Goal: Task Accomplishment & Management: Use online tool/utility

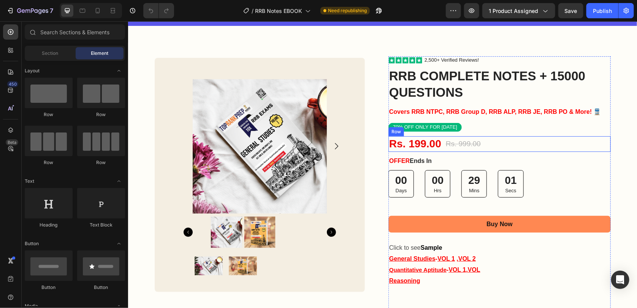
scroll to position [114, 0]
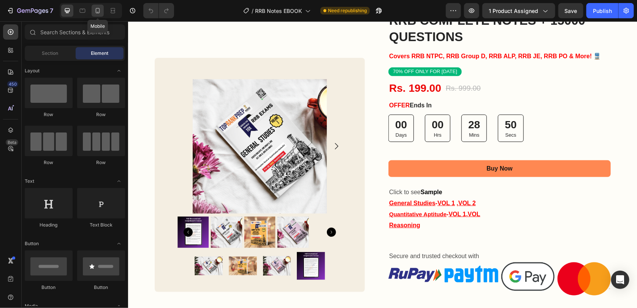
click at [95, 14] on icon at bounding box center [98, 11] width 8 height 8
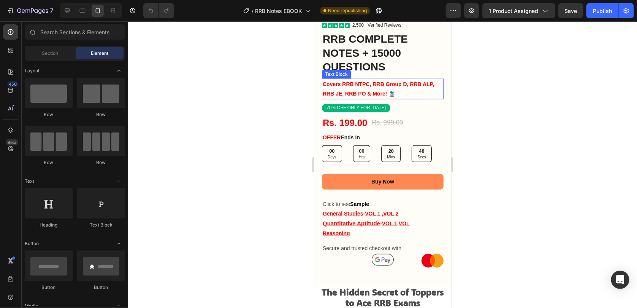
scroll to position [304, 0]
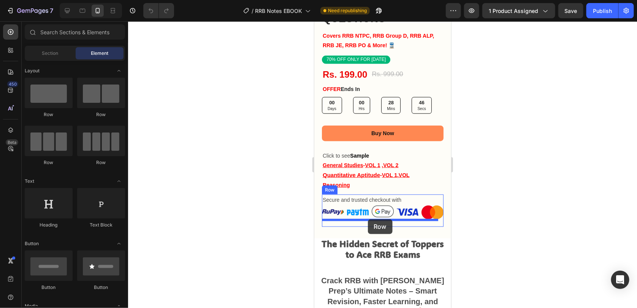
drag, startPoint x: 365, startPoint y: 118, endPoint x: 360, endPoint y: 223, distance: 105.1
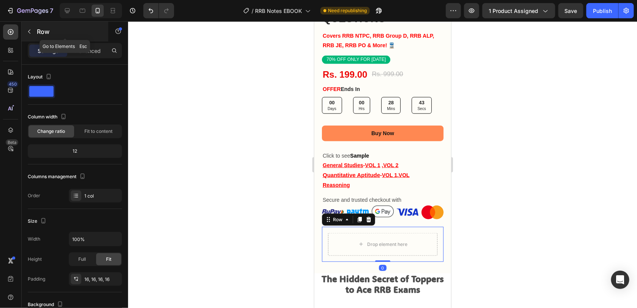
click at [37, 33] on p "Row" at bounding box center [69, 31] width 65 height 9
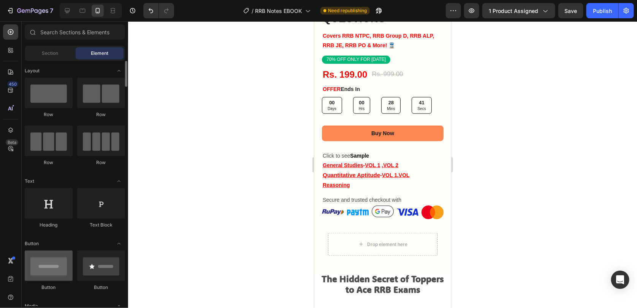
scroll to position [76, 0]
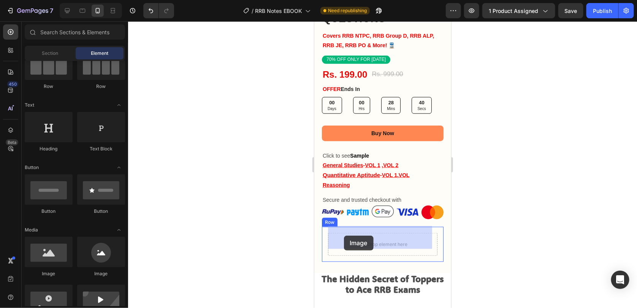
drag, startPoint x: 362, startPoint y: 276, endPoint x: 344, endPoint y: 235, distance: 45.1
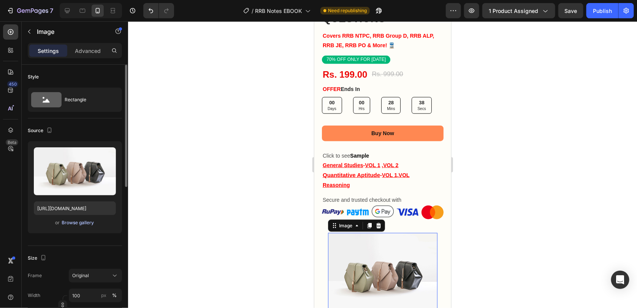
click at [65, 219] on div "Browse gallery" at bounding box center [78, 222] width 32 height 7
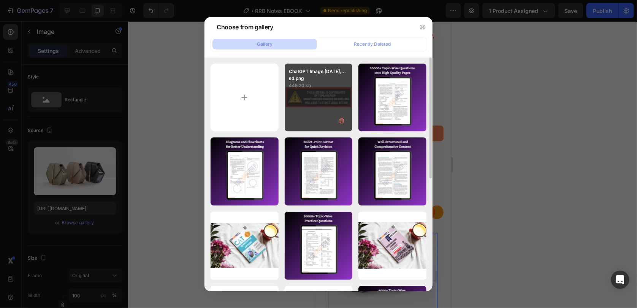
click at [308, 92] on div "ChatGPT Image Aug 28,...sd.png 445.20 kb" at bounding box center [319, 97] width 68 height 68
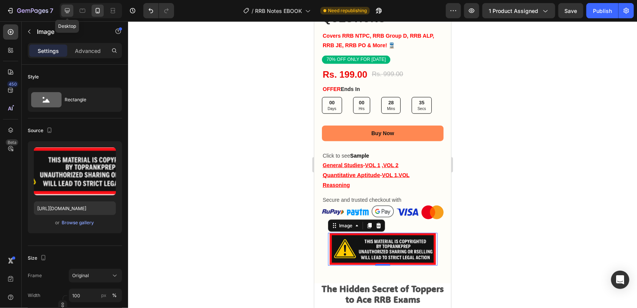
click at [64, 7] on icon at bounding box center [67, 11] width 8 height 8
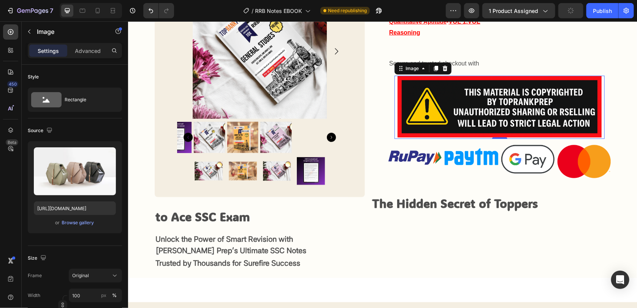
scroll to position [334, 0]
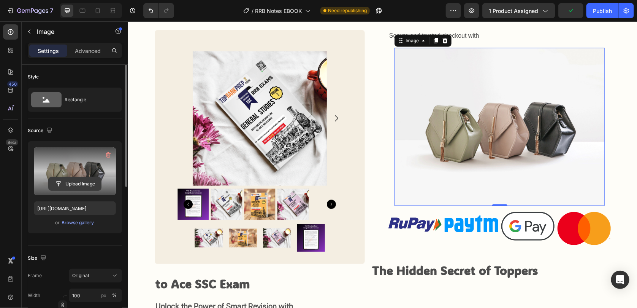
click at [66, 184] on input "file" at bounding box center [75, 183] width 52 height 13
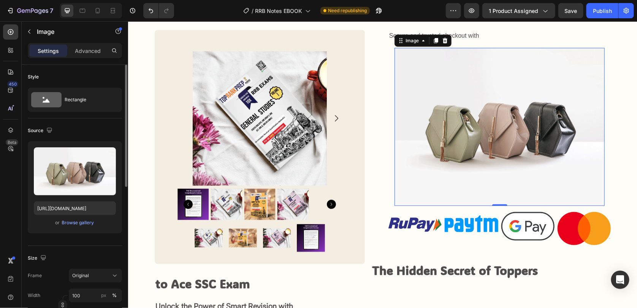
click at [79, 218] on div "or Browse gallery" at bounding box center [75, 222] width 82 height 9
click at [79, 219] on div "Browse gallery" at bounding box center [78, 222] width 32 height 7
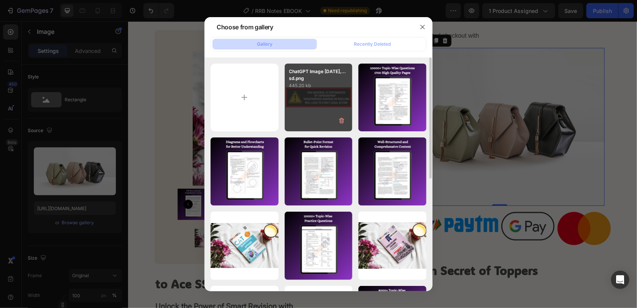
click at [306, 121] on div "ChatGPT Image Aug 28,...sd.png 445.20 kb" at bounding box center [319, 97] width 68 height 68
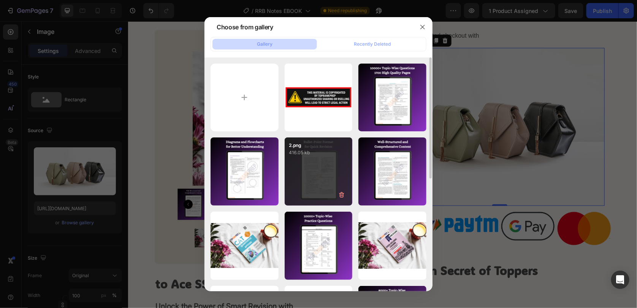
type input "[URL][DOMAIN_NAME]"
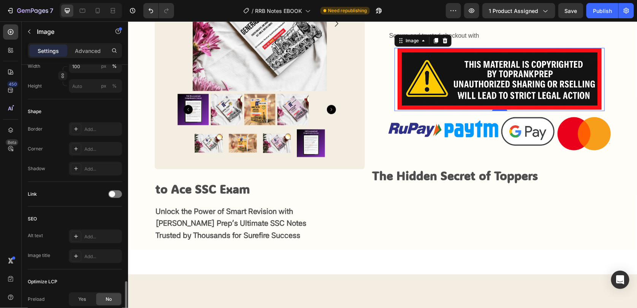
scroll to position [305, 0]
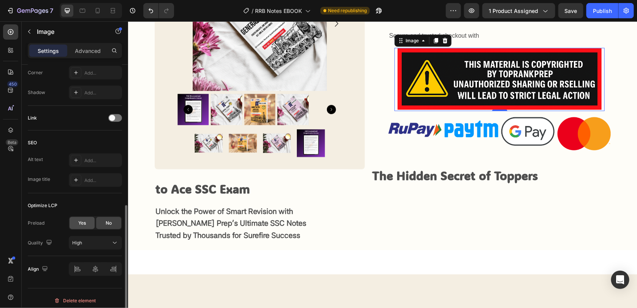
click at [79, 220] on span "Yes" at bounding box center [82, 222] width 8 height 7
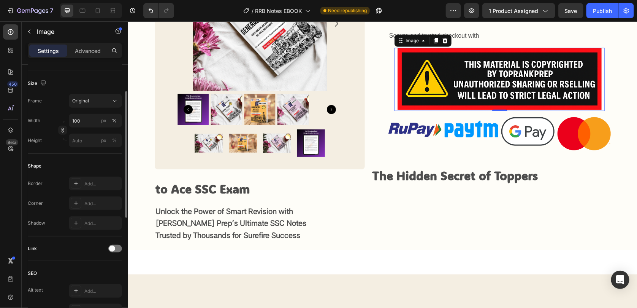
scroll to position [136, 0]
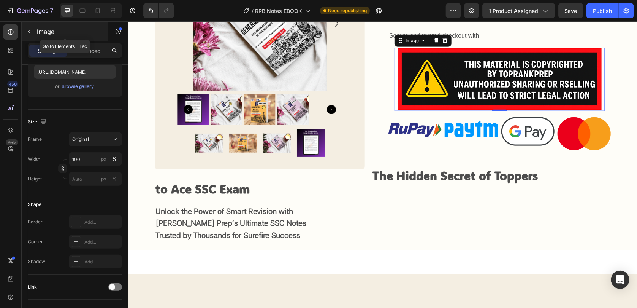
click at [32, 32] on icon "button" at bounding box center [29, 32] width 6 height 6
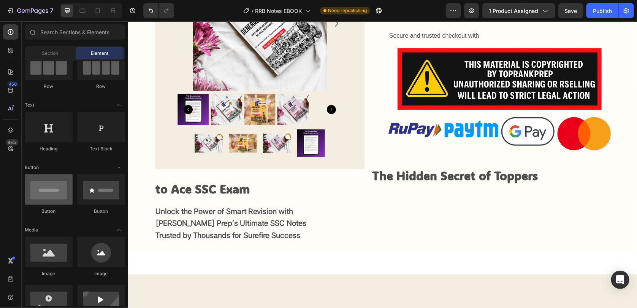
scroll to position [0, 0]
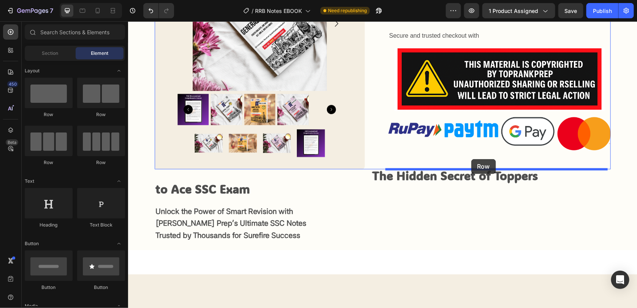
drag, startPoint x: 180, startPoint y: 126, endPoint x: 471, endPoint y: 159, distance: 293.0
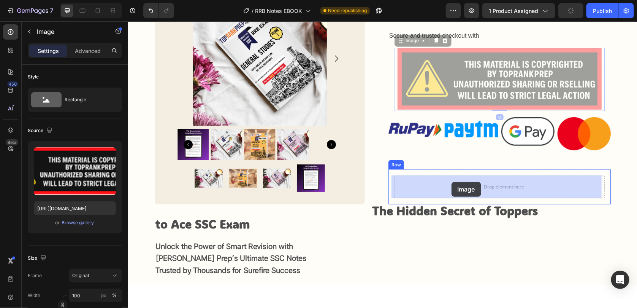
drag, startPoint x: 467, startPoint y: 96, endPoint x: 455, endPoint y: 175, distance: 80.3
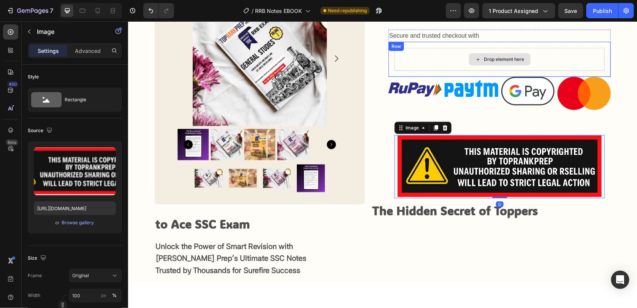
click at [437, 54] on div "Drop element here Row" at bounding box center [499, 58] width 222 height 35
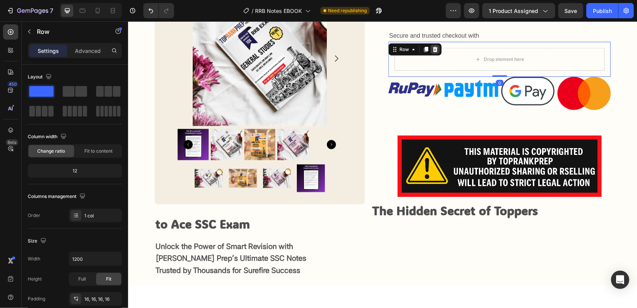
click at [433, 48] on icon at bounding box center [435, 48] width 5 height 5
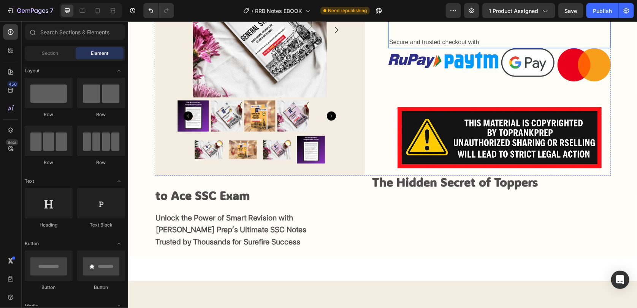
scroll to position [342, 0]
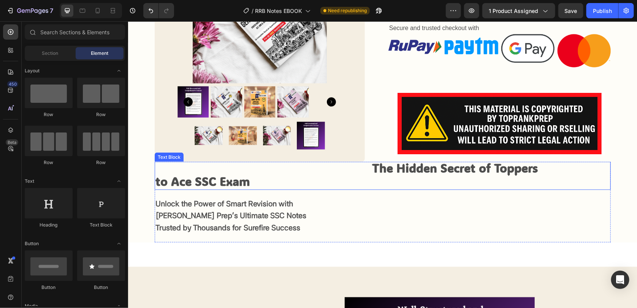
click at [250, 179] on strong "to Ace SSC Exam" at bounding box center [202, 180] width 95 height 15
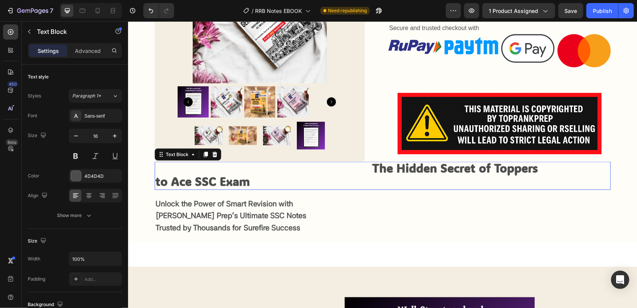
click at [250, 179] on strong "to Ace SSC Exam" at bounding box center [202, 180] width 95 height 15
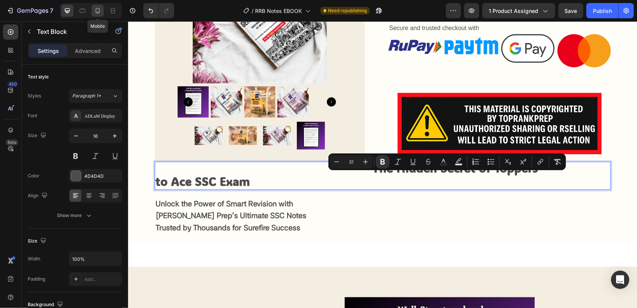
click at [98, 14] on icon at bounding box center [98, 11] width 8 height 8
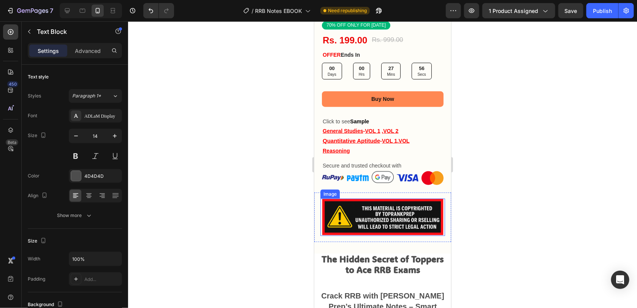
scroll to position [312, 0]
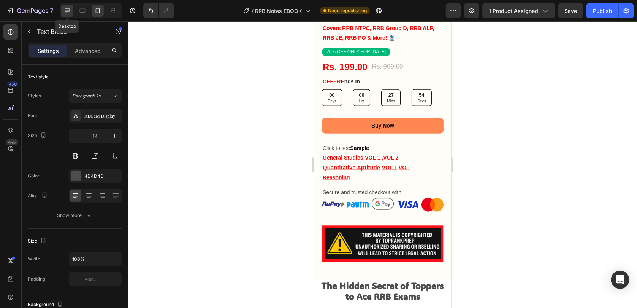
click at [67, 8] on icon at bounding box center [67, 10] width 5 height 5
type input "16"
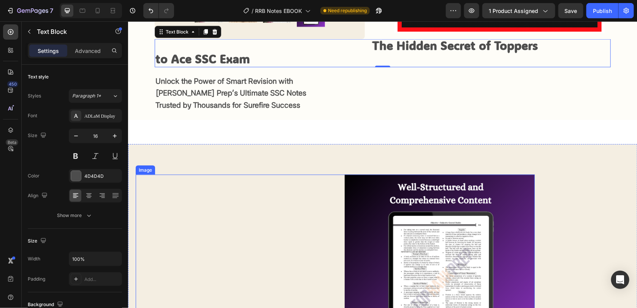
scroll to position [455, 0]
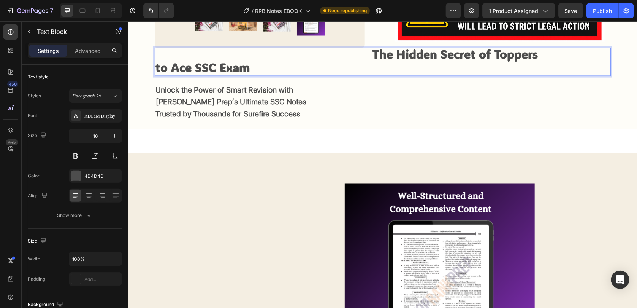
click at [250, 63] on strong "to Ace SSC Exam" at bounding box center [202, 66] width 95 height 15
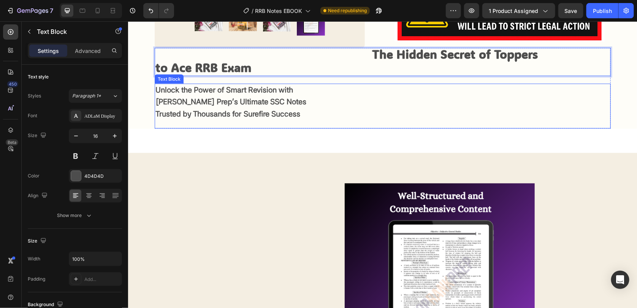
click at [300, 110] on strong "Surefire Success" at bounding box center [271, 113] width 57 height 9
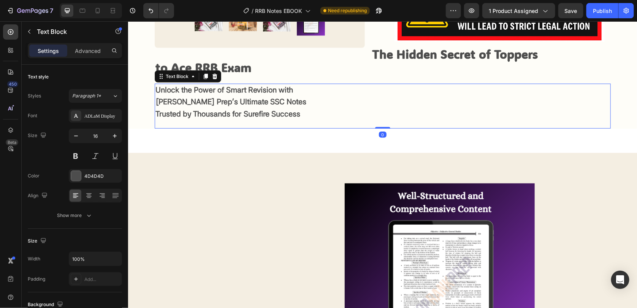
scroll to position [136, 0]
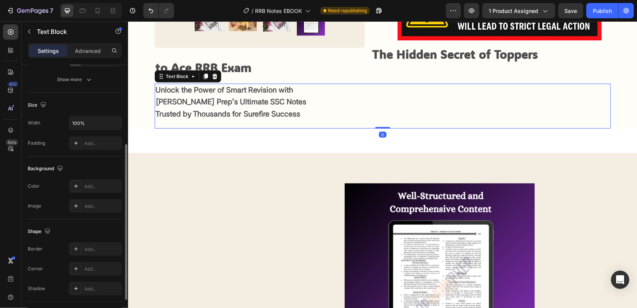
click at [306, 102] on strong "Top Rank Prep’s Ultimate SSC Notes" at bounding box center [230, 101] width 151 height 9
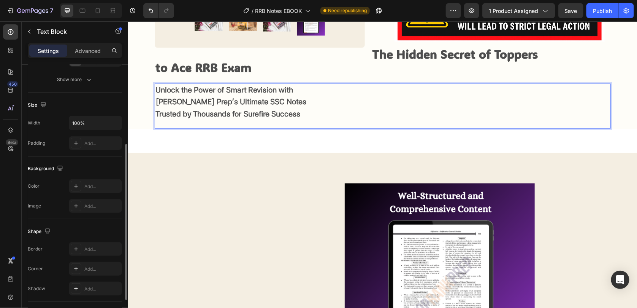
click at [306, 102] on strong "Top Rank Prep’s Ultimate SSC Notes" at bounding box center [230, 101] width 151 height 9
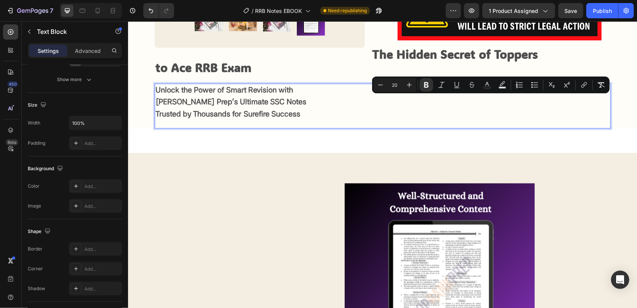
click at [548, 103] on p "Top Rank Prep’s Ultimate SSC Notes" at bounding box center [382, 102] width 455 height 12
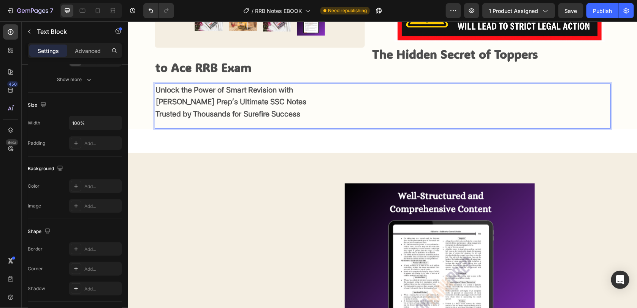
click at [306, 100] on strong "Top Rank Prep’s Ultimate SSC Notes" at bounding box center [230, 101] width 151 height 9
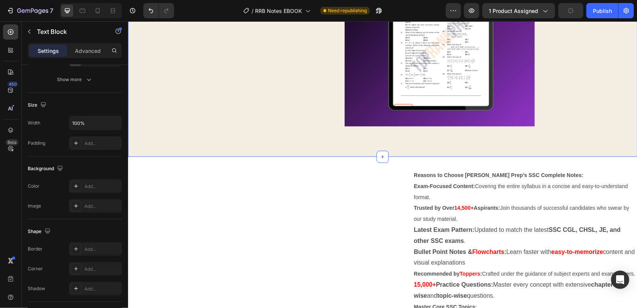
scroll to position [1368, 0]
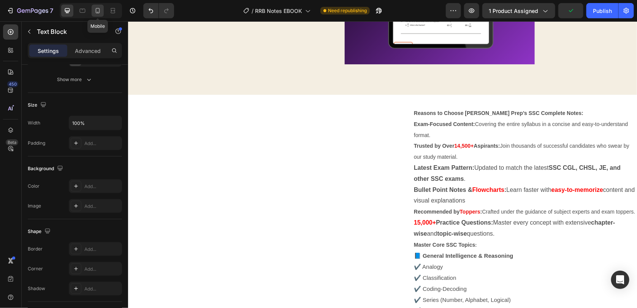
click at [92, 11] on div at bounding box center [98, 11] width 12 height 12
type input "14"
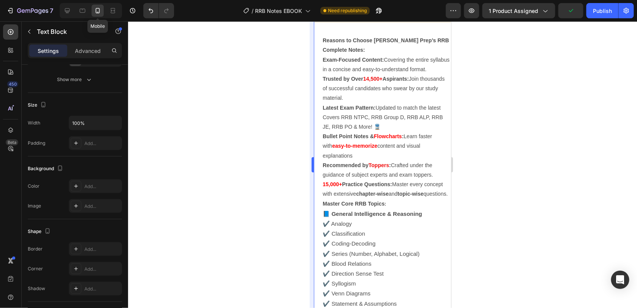
scroll to position [1157, 0]
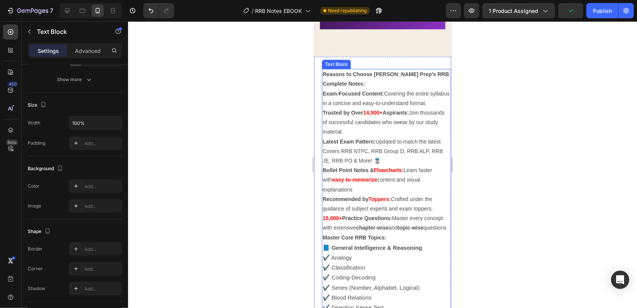
click at [364, 176] on strong "easy-to-memorize" at bounding box center [354, 179] width 45 height 6
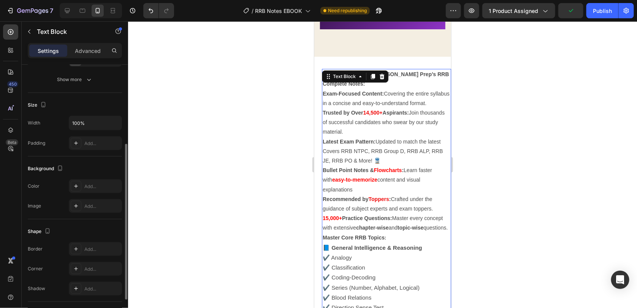
scroll to position [135, 0]
click at [364, 176] on strong "easy-to-memorize" at bounding box center [354, 179] width 45 height 6
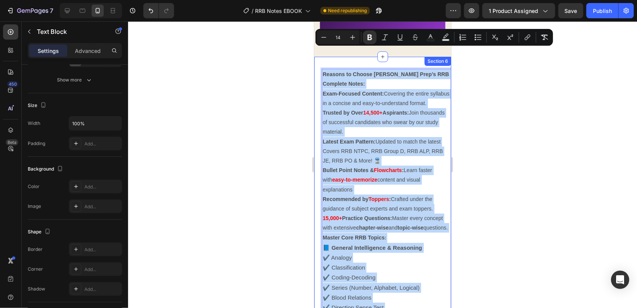
copy div "Reasons to Choose Top Rank Prep’s RRB Complete Notes: Exam-Focused Content: Cov…"
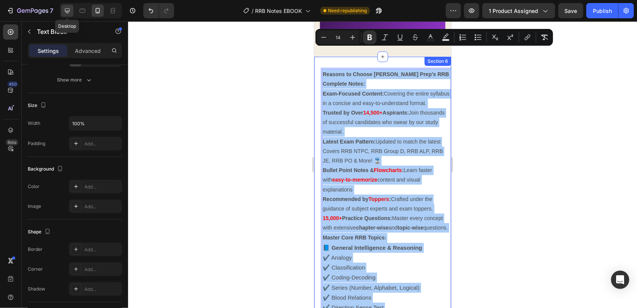
click at [70, 10] on icon at bounding box center [67, 11] width 8 height 8
type input "16"
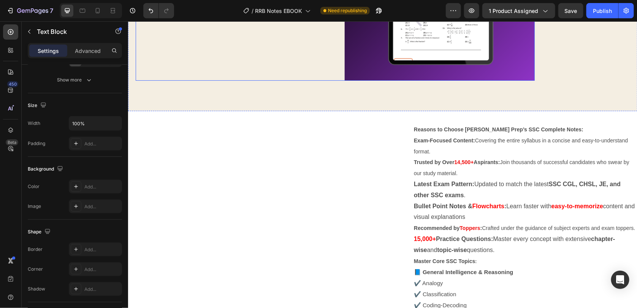
scroll to position [1435, 0]
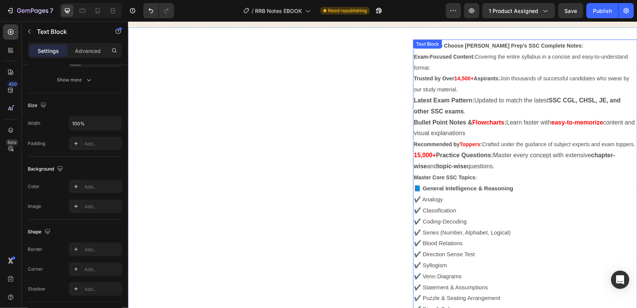
click at [493, 193] on p "📘 General Intelligence & Reasoning" at bounding box center [525, 187] width 223 height 11
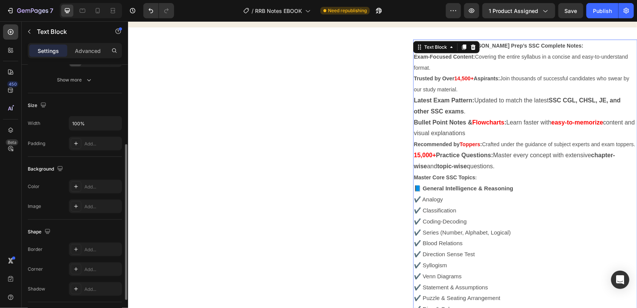
click at [493, 193] on p "📘 General Intelligence & Reasoning" at bounding box center [525, 187] width 223 height 11
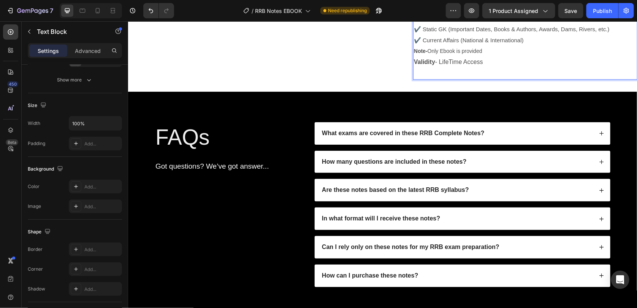
scroll to position [2071, 0]
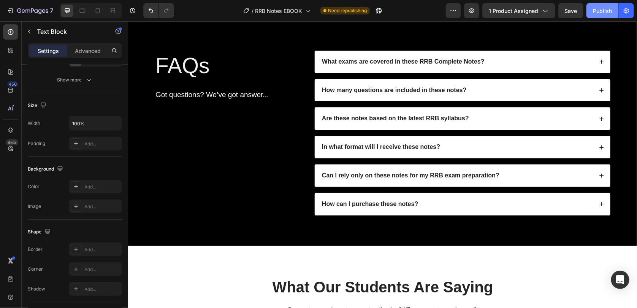
click at [604, 8] on div "Publish" at bounding box center [602, 11] width 19 height 8
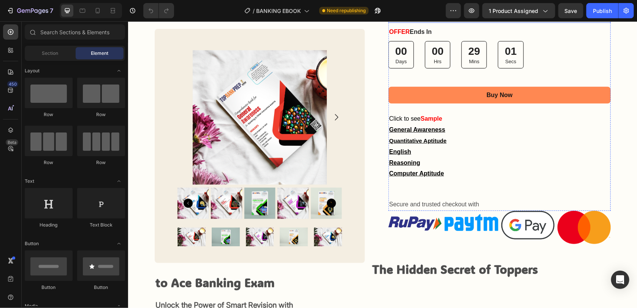
scroll to position [190, 0]
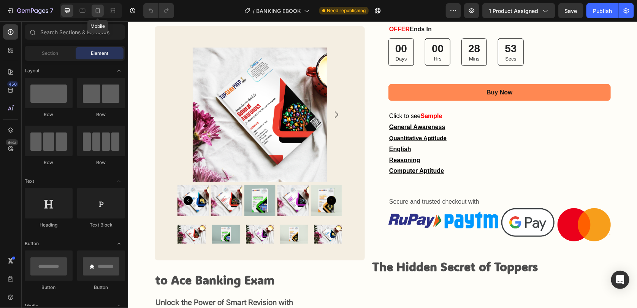
click at [102, 14] on div at bounding box center [98, 11] width 12 height 12
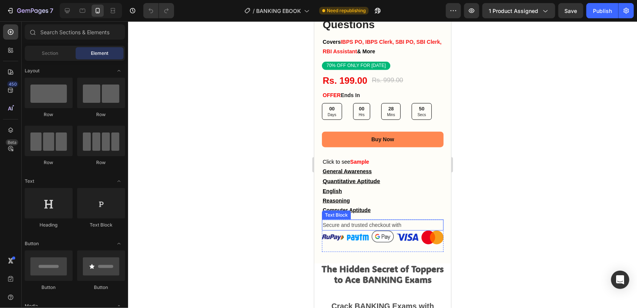
scroll to position [304, 0]
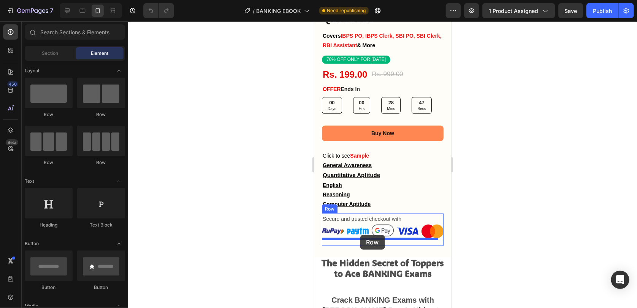
drag, startPoint x: 361, startPoint y: 110, endPoint x: 360, endPoint y: 234, distance: 123.9
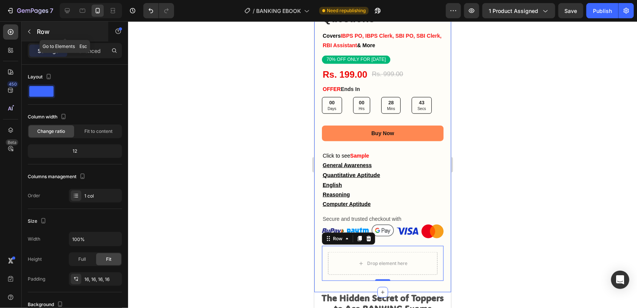
click at [47, 37] on div "Row" at bounding box center [65, 32] width 87 height 20
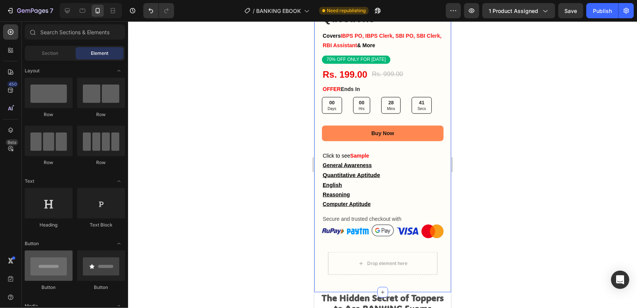
scroll to position [76, 0]
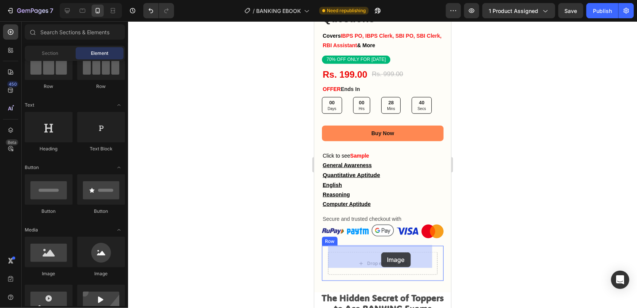
drag, startPoint x: 370, startPoint y: 270, endPoint x: 381, endPoint y: 252, distance: 21.6
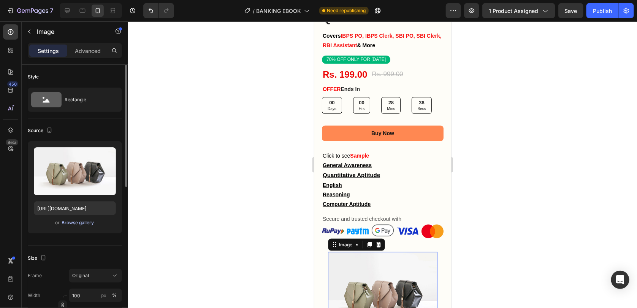
click at [70, 221] on div "Browse gallery" at bounding box center [78, 222] width 32 height 7
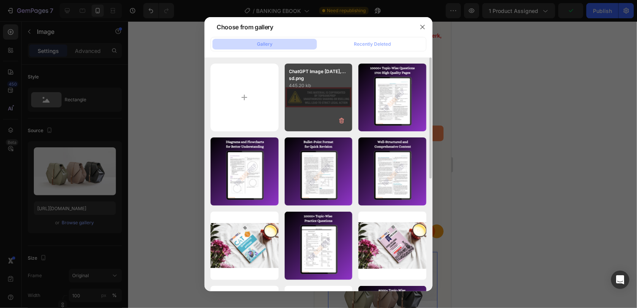
click at [300, 92] on div "ChatGPT Image Aug 28,...sd.png 445.20 kb" at bounding box center [319, 97] width 68 height 68
type input "[URL][DOMAIN_NAME]"
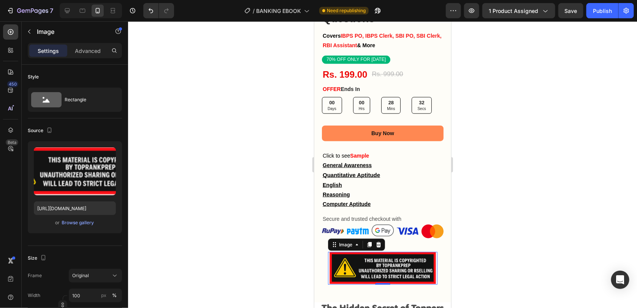
click at [541, 210] on div at bounding box center [382, 164] width 509 height 286
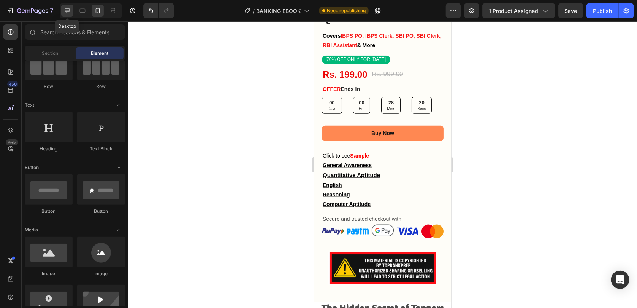
click at [69, 16] on div at bounding box center [67, 11] width 12 height 12
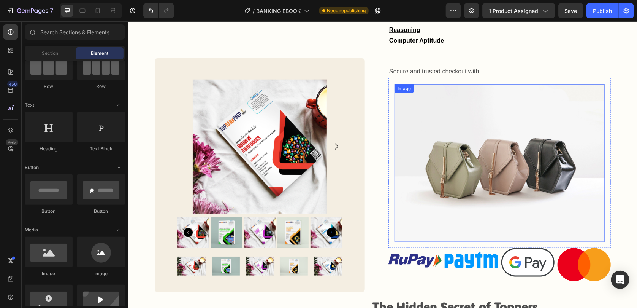
scroll to position [317, 0]
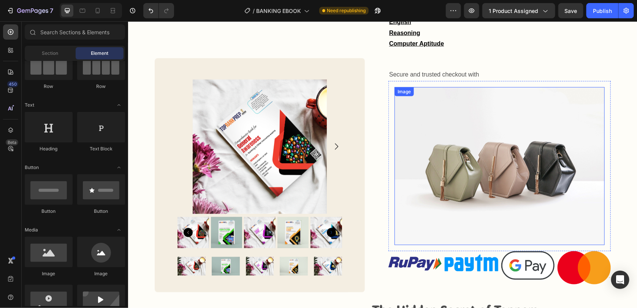
click at [444, 162] on img at bounding box center [499, 166] width 210 height 158
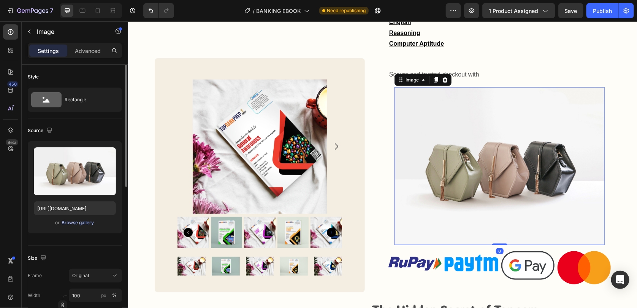
click at [66, 224] on div "Browse gallery" at bounding box center [78, 222] width 32 height 7
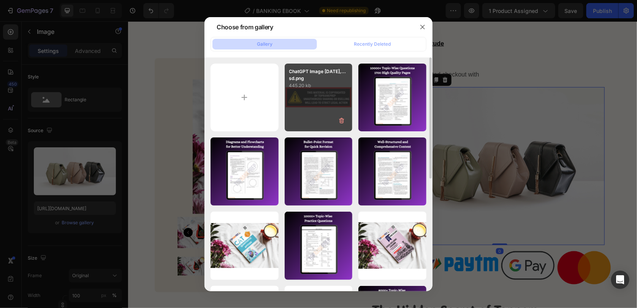
click at [297, 122] on div "ChatGPT Image Aug 28,...sd.png 445.20 kb" at bounding box center [319, 97] width 68 height 68
type input "[URL][DOMAIN_NAME]"
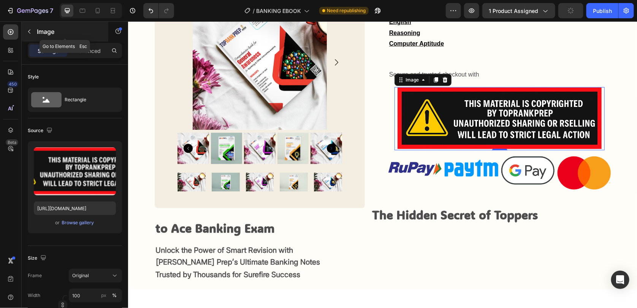
click at [38, 33] on p "Image" at bounding box center [69, 31] width 65 height 9
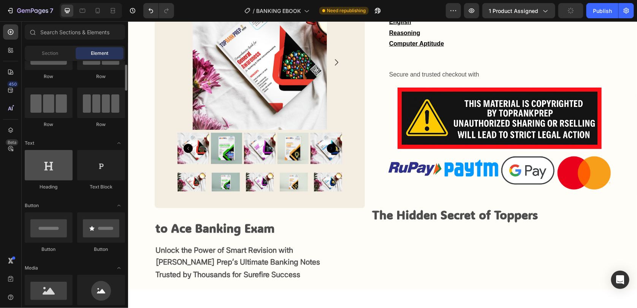
scroll to position [0, 0]
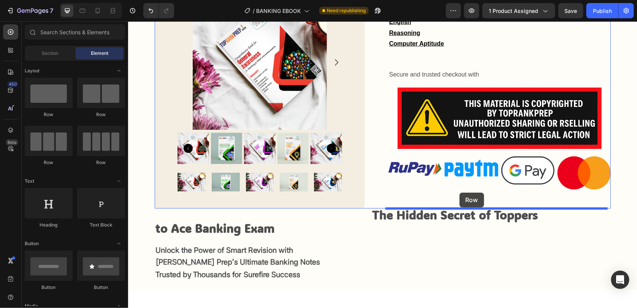
drag, startPoint x: 165, startPoint y: 117, endPoint x: 459, endPoint y: 192, distance: 303.9
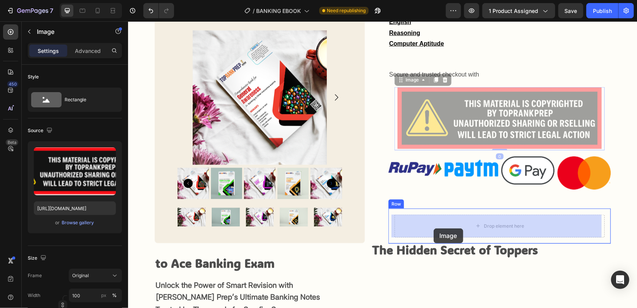
drag, startPoint x: 450, startPoint y: 131, endPoint x: 433, endPoint y: 226, distance: 96.4
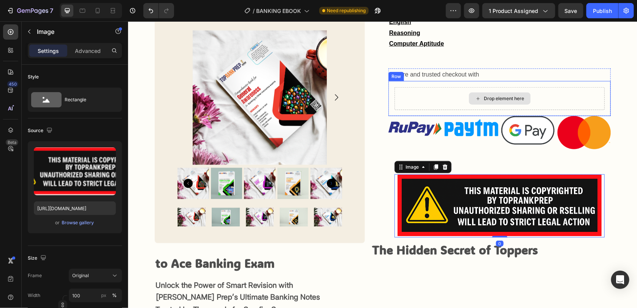
click at [431, 100] on div "Drop element here" at bounding box center [499, 98] width 210 height 23
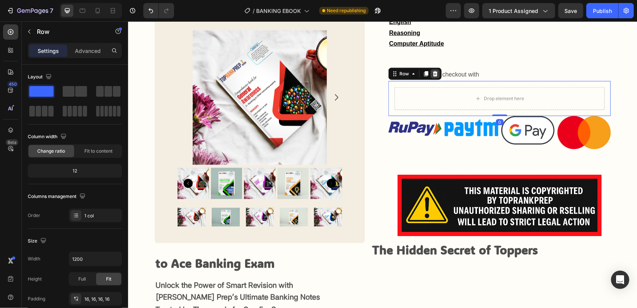
click at [432, 75] on icon at bounding box center [435, 73] width 6 height 6
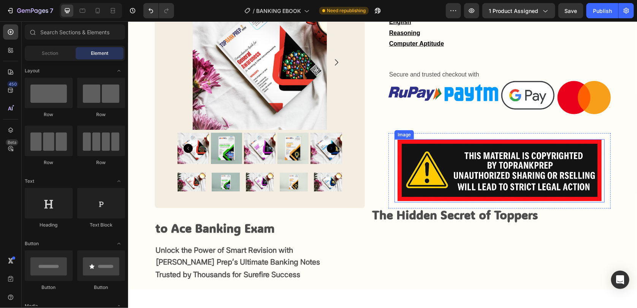
click at [500, 178] on img at bounding box center [499, 170] width 210 height 63
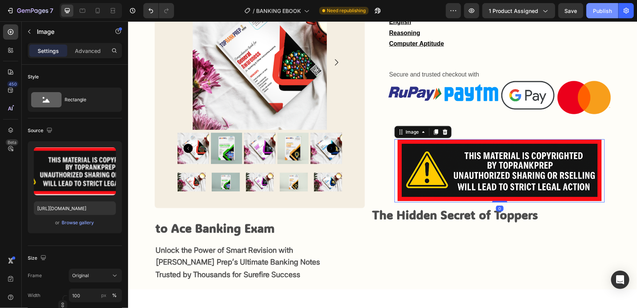
click at [602, 10] on div "Publish" at bounding box center [602, 11] width 19 height 8
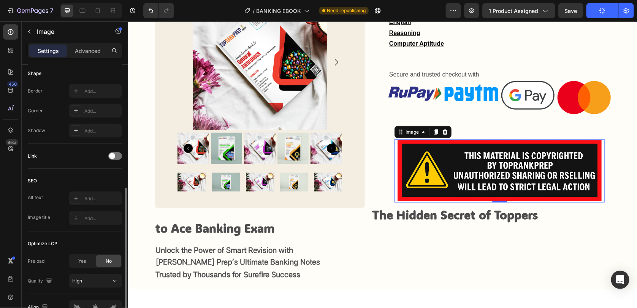
scroll to position [305, 0]
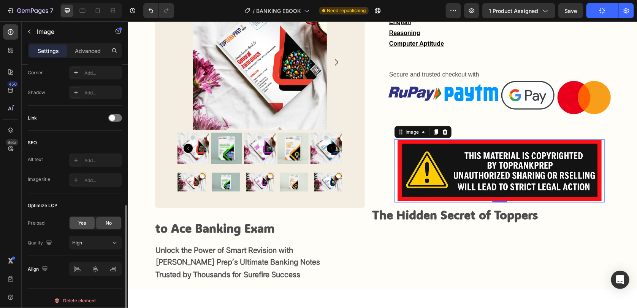
click at [85, 221] on span "Yes" at bounding box center [82, 222] width 8 height 7
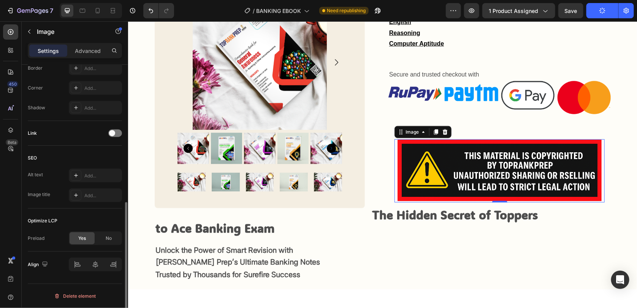
scroll to position [289, 0]
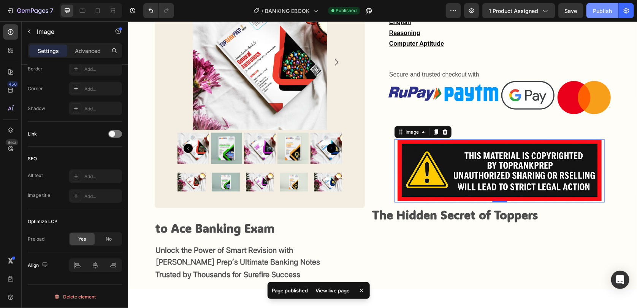
click at [605, 6] on button "Publish" at bounding box center [603, 10] width 32 height 15
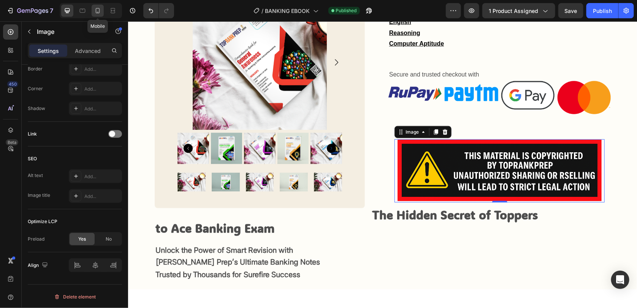
click at [101, 10] on icon at bounding box center [98, 11] width 8 height 8
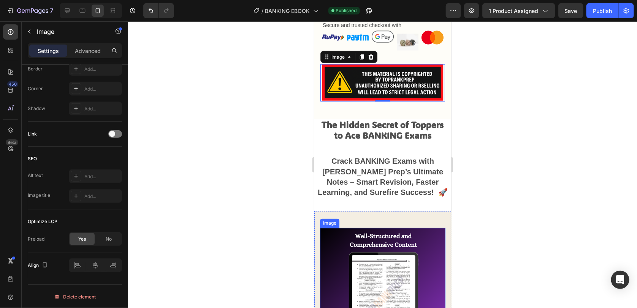
scroll to position [501, 0]
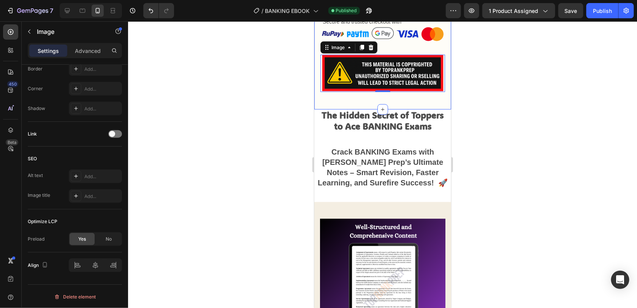
click at [505, 94] on div at bounding box center [382, 164] width 509 height 286
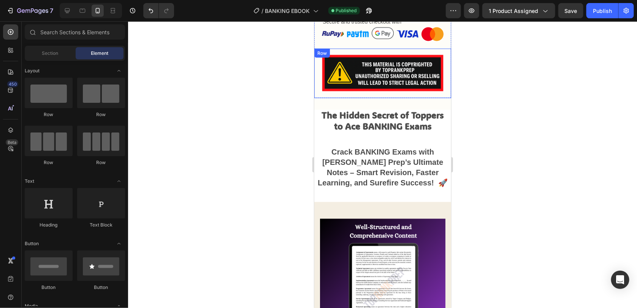
click at [319, 82] on div "Image Row" at bounding box center [382, 72] width 137 height 49
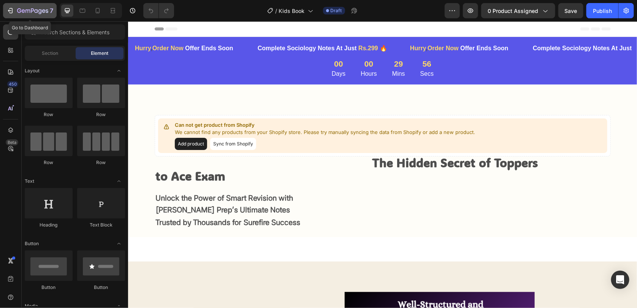
click at [15, 12] on div "7" at bounding box center [29, 10] width 47 height 9
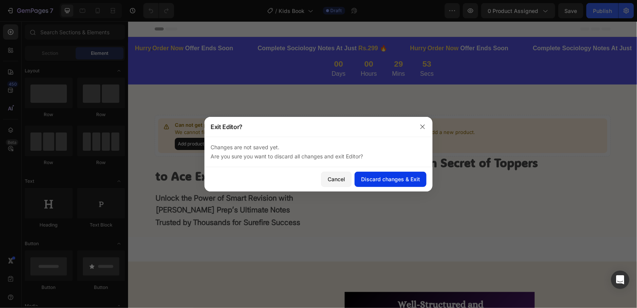
click at [391, 178] on div "Discard changes & Exit" at bounding box center [390, 179] width 59 height 8
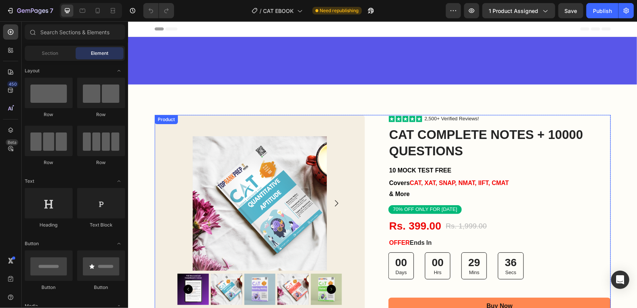
scroll to position [114, 0]
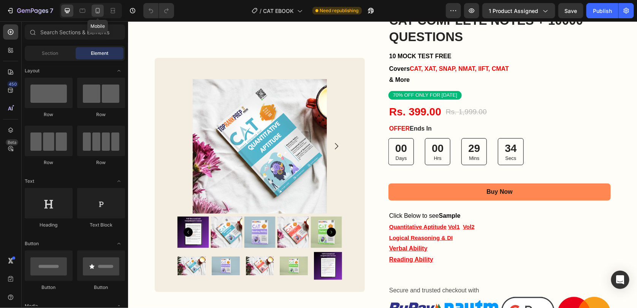
click at [97, 12] on icon at bounding box center [98, 11] width 8 height 8
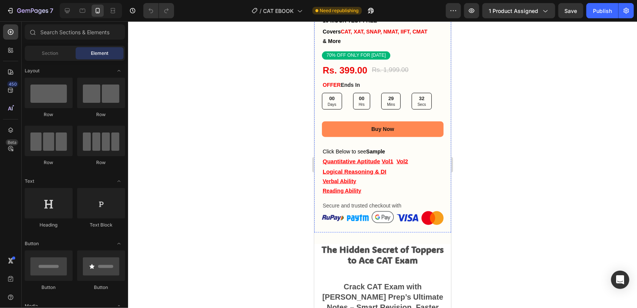
scroll to position [380, 0]
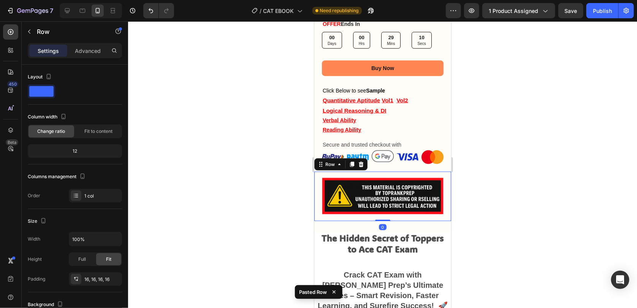
click at [555, 190] on div at bounding box center [382, 164] width 509 height 286
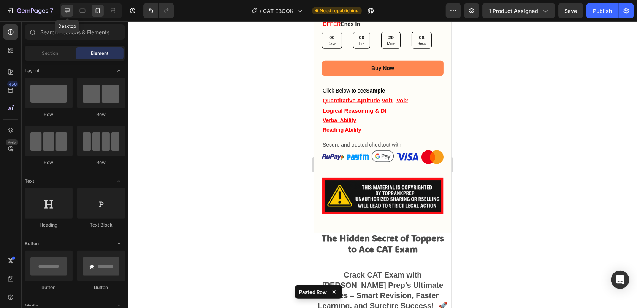
click at [65, 13] on icon at bounding box center [67, 11] width 8 height 8
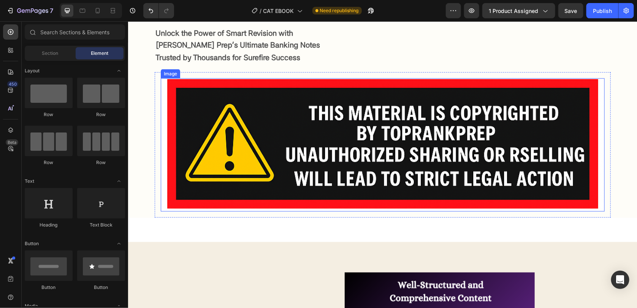
scroll to position [471, 0]
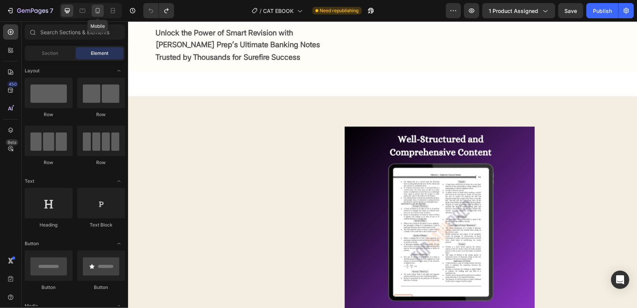
click at [102, 10] on div at bounding box center [98, 11] width 12 height 12
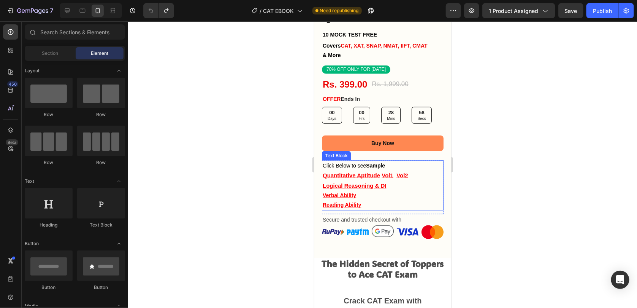
scroll to position [308, 0]
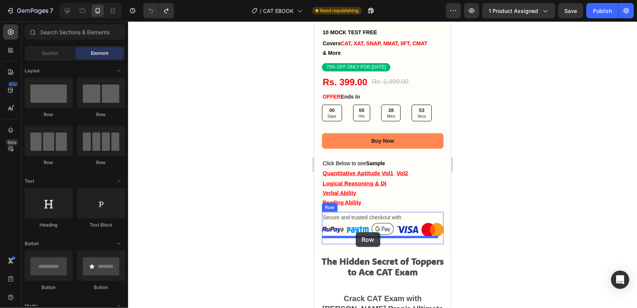
drag, startPoint x: 349, startPoint y: 120, endPoint x: 355, endPoint y: 232, distance: 111.6
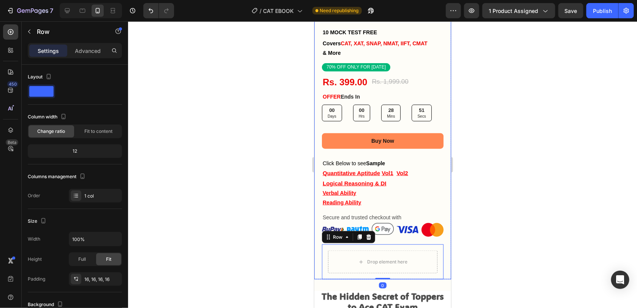
click at [319, 262] on div "Icon Icon Icon Icon Icon Icon List 2,500+ Verified Reviews! Text Block Row CAT …" at bounding box center [382, 116] width 137 height 325
click at [318, 251] on div "Icon Icon Icon Icon Icon Icon List 2,500+ Verified Reviews! Text Block Row CAT …" at bounding box center [382, 116] width 137 height 325
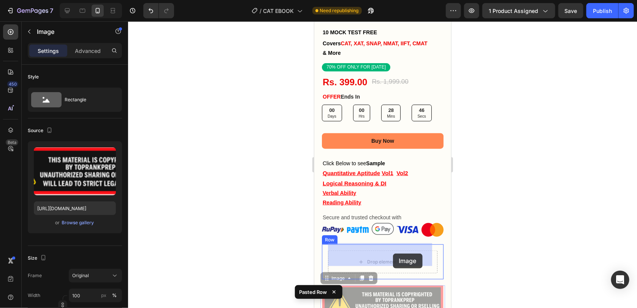
drag, startPoint x: 396, startPoint y: 279, endPoint x: 393, endPoint y: 253, distance: 26.5
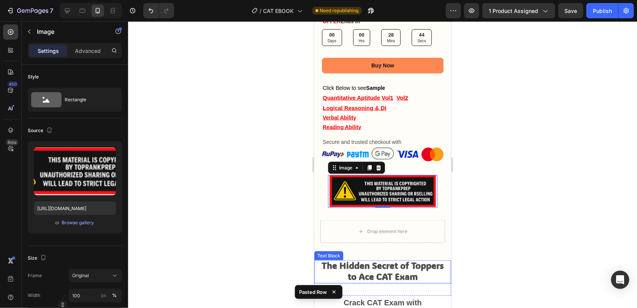
scroll to position [383, 0]
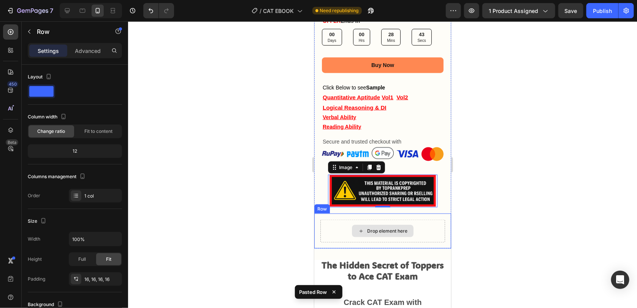
click at [328, 224] on div "Drop element here" at bounding box center [382, 230] width 125 height 23
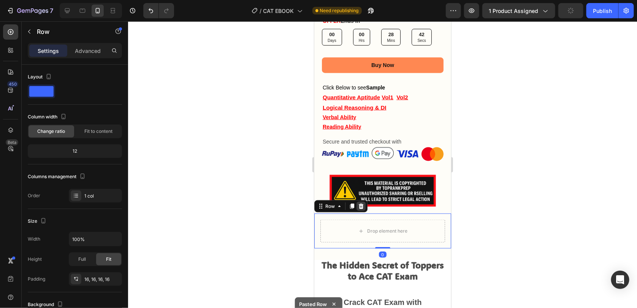
click at [360, 203] on icon at bounding box center [360, 205] width 5 height 5
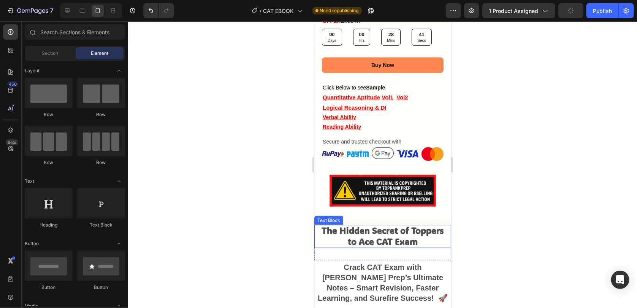
click at [60, 11] on div at bounding box center [91, 10] width 62 height 15
click at [65, 11] on icon at bounding box center [67, 10] width 5 height 5
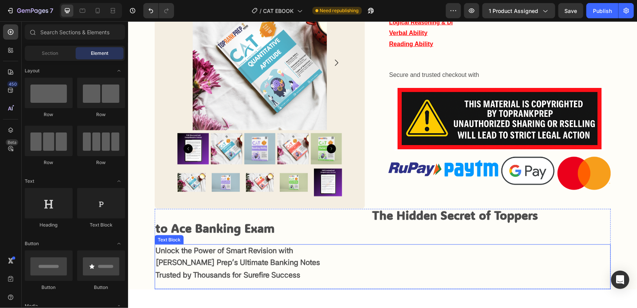
scroll to position [328, 0]
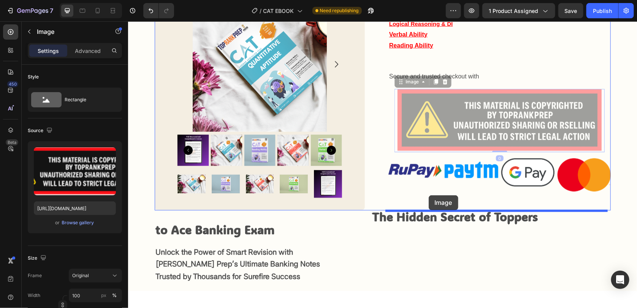
drag, startPoint x: 438, startPoint y: 129, endPoint x: 428, endPoint y: 195, distance: 66.5
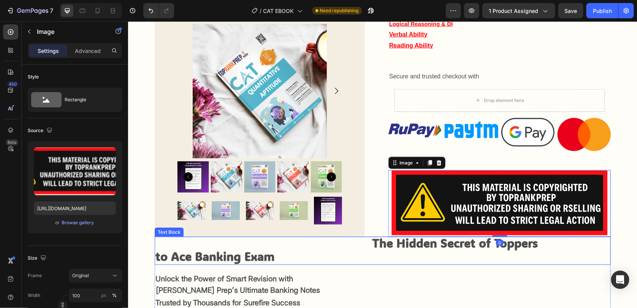
click at [274, 256] on strong "to Ace Banking Exam" at bounding box center [214, 255] width 119 height 15
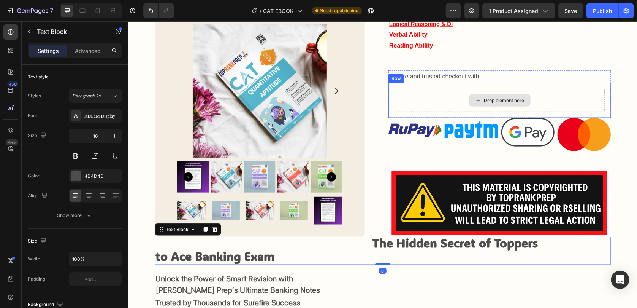
click at [438, 99] on div "Drop element here" at bounding box center [499, 100] width 210 height 23
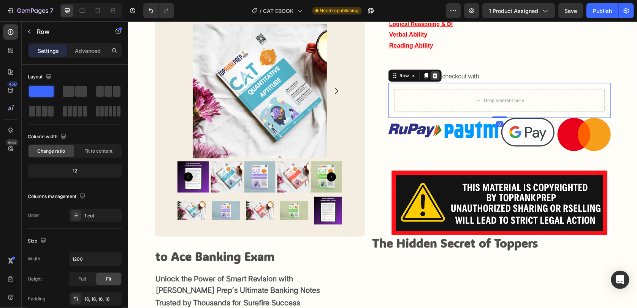
click at [433, 76] on icon at bounding box center [435, 75] width 5 height 5
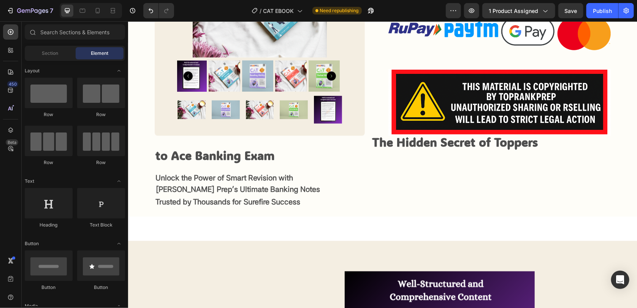
scroll to position [365, 0]
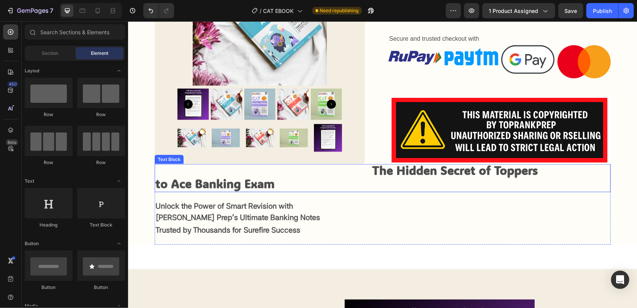
click at [425, 172] on strong "The Hidden Secret of Toppers" at bounding box center [455, 169] width 166 height 15
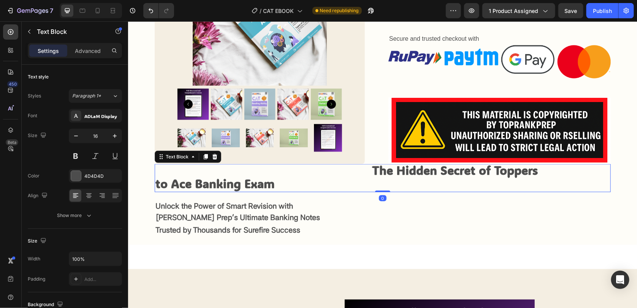
click at [274, 185] on strong "to Ace Banking Exam" at bounding box center [214, 182] width 119 height 15
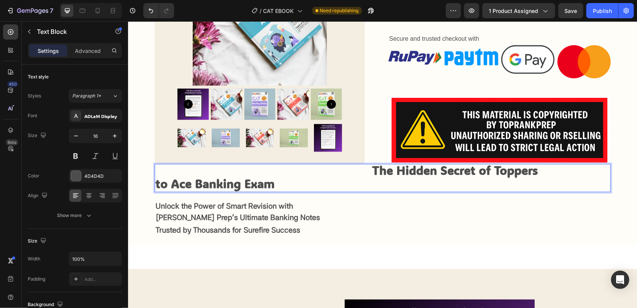
click at [274, 185] on strong "to Ace Banking Exam" at bounding box center [214, 182] width 119 height 15
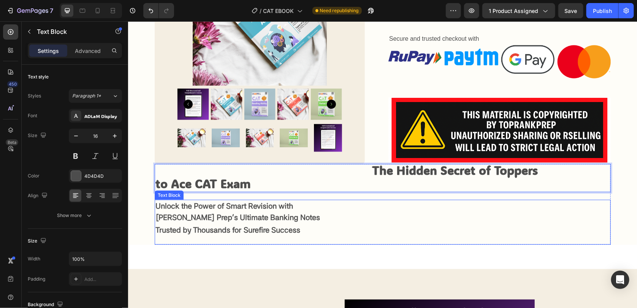
click at [320, 218] on strong "Top Rank Prep’s Ultimate Banking Notes" at bounding box center [237, 216] width 165 height 9
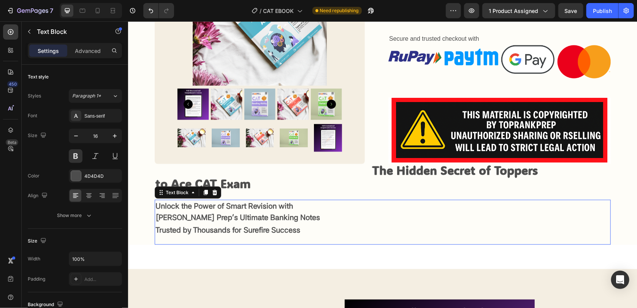
click at [320, 218] on strong "Top Rank Prep’s Ultimate Banking Notes" at bounding box center [237, 216] width 165 height 9
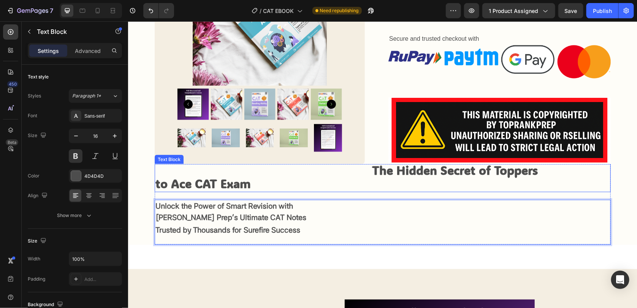
click at [384, 170] on strong "The Hidden Secret of Toppers" at bounding box center [455, 169] width 166 height 15
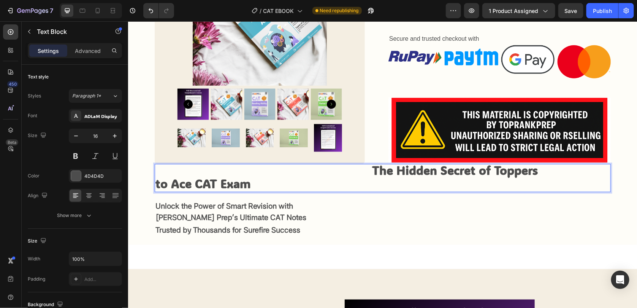
click at [384, 170] on strong "The Hidden Secret of Toppers" at bounding box center [455, 169] width 166 height 15
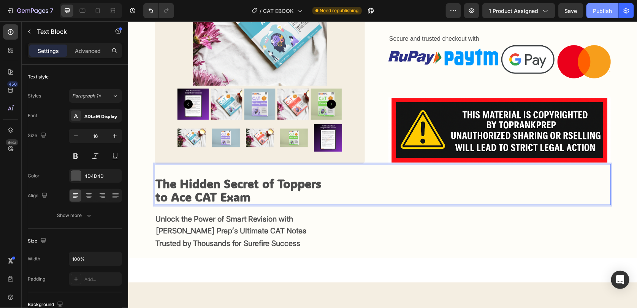
click at [597, 14] on div "Publish" at bounding box center [602, 11] width 19 height 8
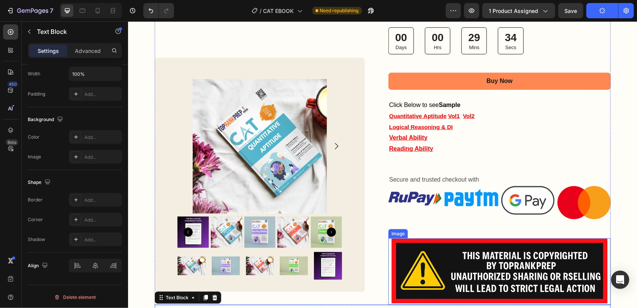
scroll to position [228, 0]
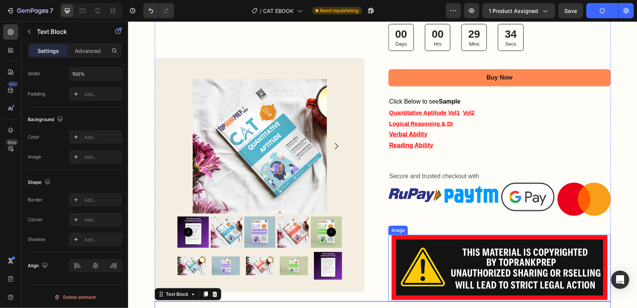
click at [446, 261] on img at bounding box center [499, 267] width 222 height 67
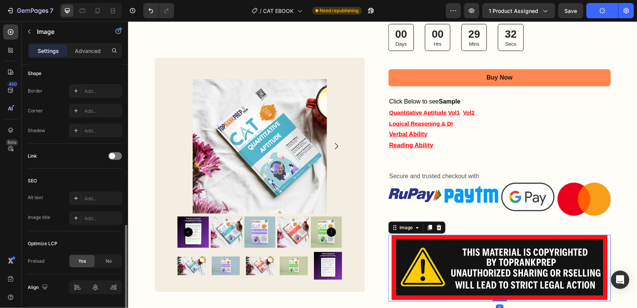
scroll to position [289, 0]
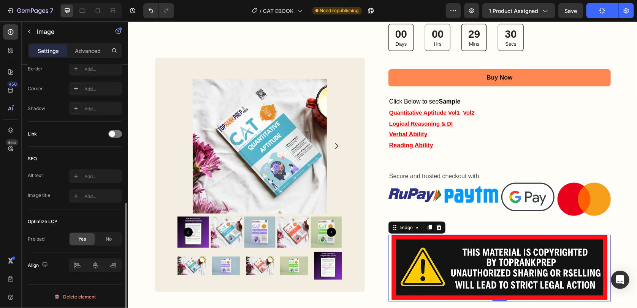
click at [83, 241] on span "Yes" at bounding box center [82, 238] width 8 height 7
click at [92, 11] on div at bounding box center [98, 11] width 12 height 12
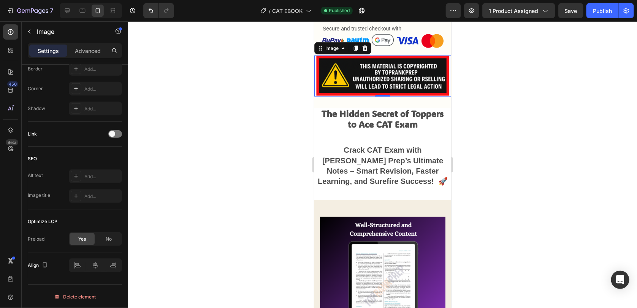
scroll to position [496, 0]
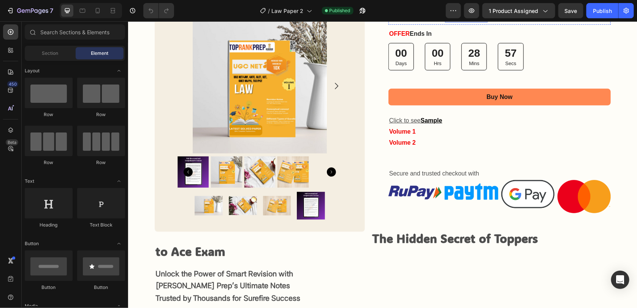
scroll to position [190, 0]
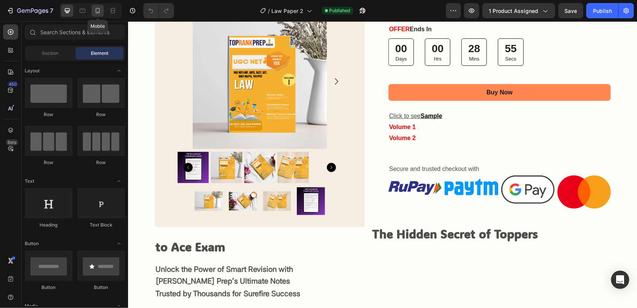
click at [95, 13] on icon at bounding box center [98, 11] width 8 height 8
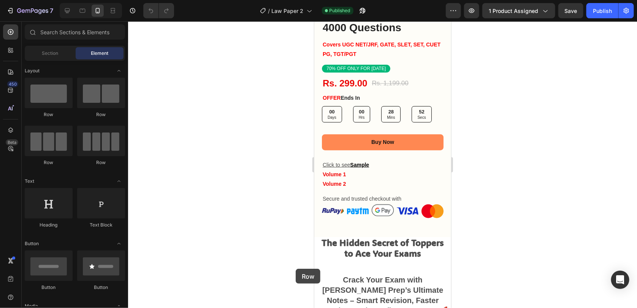
scroll to position [308, 0]
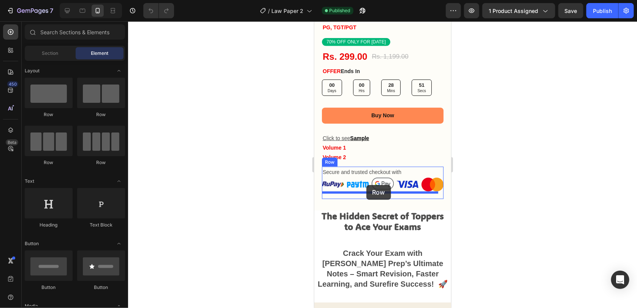
drag, startPoint x: 493, startPoint y: 216, endPoint x: 366, endPoint y: 184, distance: 130.8
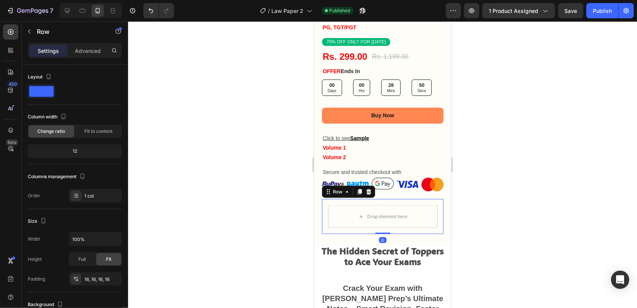
drag, startPoint x: 58, startPoint y: 197, endPoint x: 536, endPoint y: 211, distance: 478.0
click at [536, 211] on div at bounding box center [382, 164] width 509 height 286
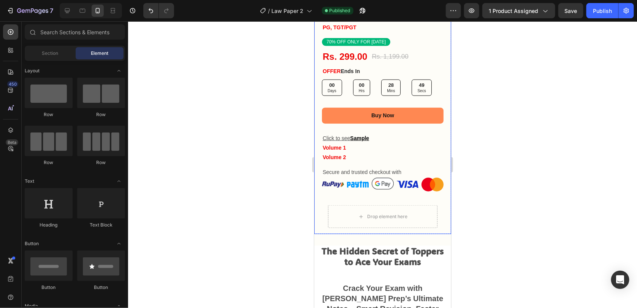
click at [319, 218] on div "Icon Icon Icon Icon Icon Icon List 2,500+ Verified Reviews! Text Block Row Law …" at bounding box center [382, 93] width 137 height 280
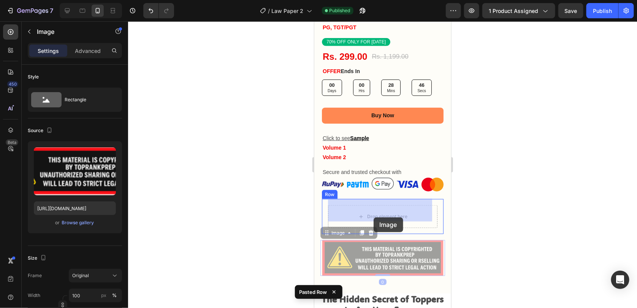
drag, startPoint x: 373, startPoint y: 237, endPoint x: 374, endPoint y: 220, distance: 17.2
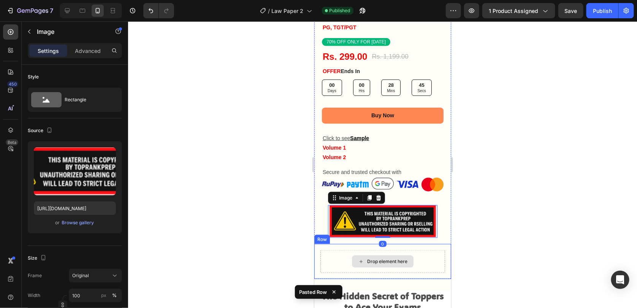
click at [337, 251] on div "Drop element here" at bounding box center [382, 260] width 125 height 23
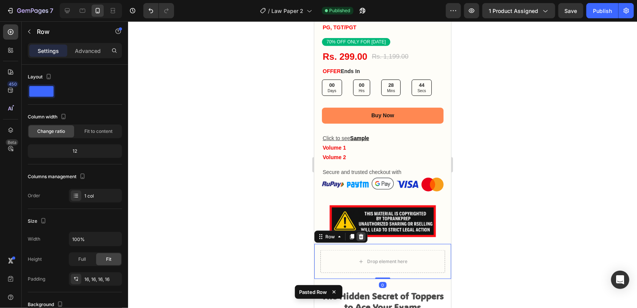
click at [358, 232] on div at bounding box center [360, 236] width 9 height 9
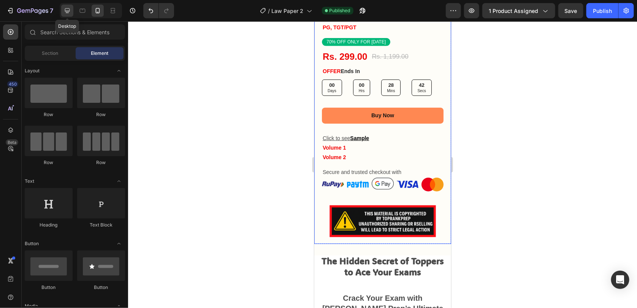
click at [67, 10] on icon at bounding box center [67, 11] width 8 height 8
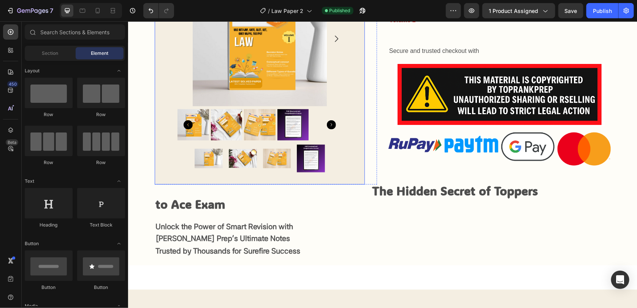
scroll to position [338, 0]
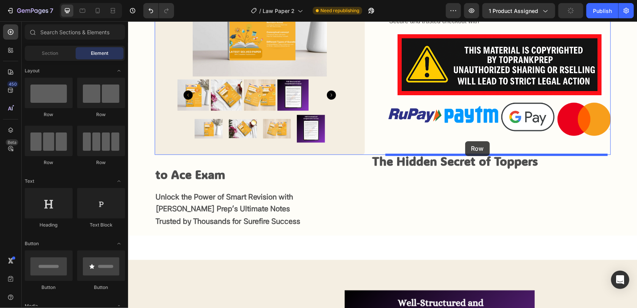
drag, startPoint x: 170, startPoint y: 125, endPoint x: 465, endPoint y: 141, distance: 295.4
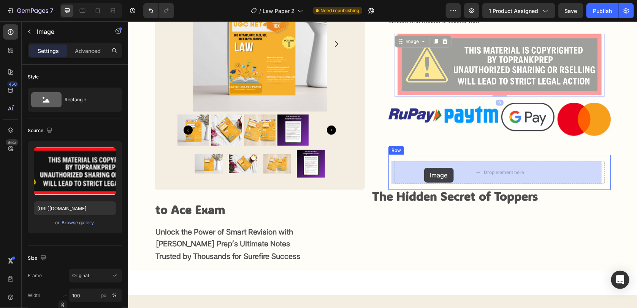
drag, startPoint x: 433, startPoint y: 95, endPoint x: 424, endPoint y: 167, distance: 72.5
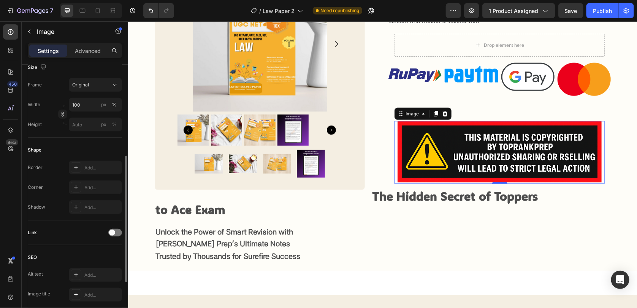
scroll to position [289, 0]
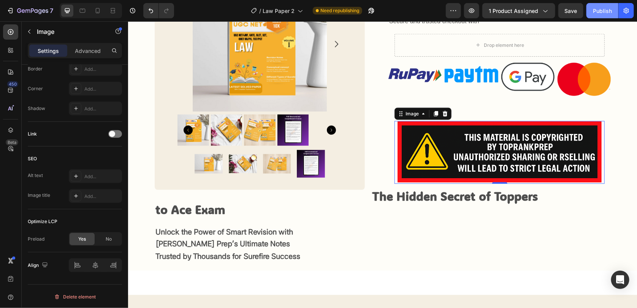
click at [599, 8] on div "Publish" at bounding box center [602, 11] width 19 height 8
click at [95, 11] on icon at bounding box center [98, 11] width 8 height 8
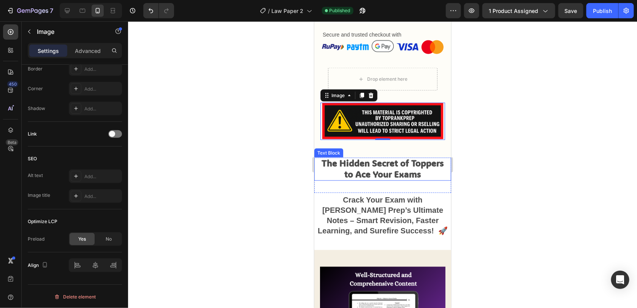
scroll to position [417, 0]
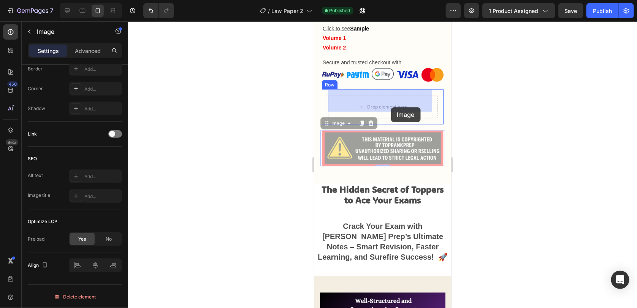
drag, startPoint x: 396, startPoint y: 150, endPoint x: 391, endPoint y: 107, distance: 43.7
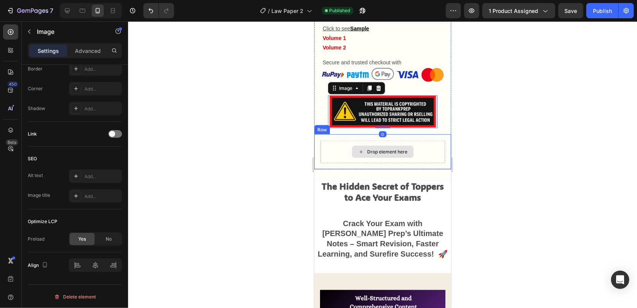
click at [330, 144] on div "Drop element here" at bounding box center [382, 151] width 125 height 23
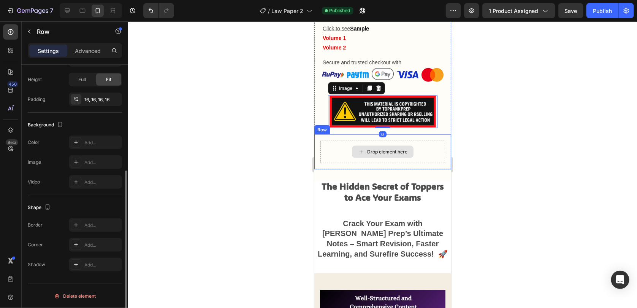
scroll to position [0, 0]
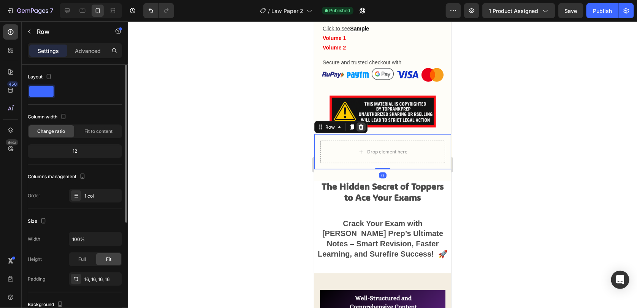
click at [359, 124] on icon at bounding box center [360, 126] width 5 height 5
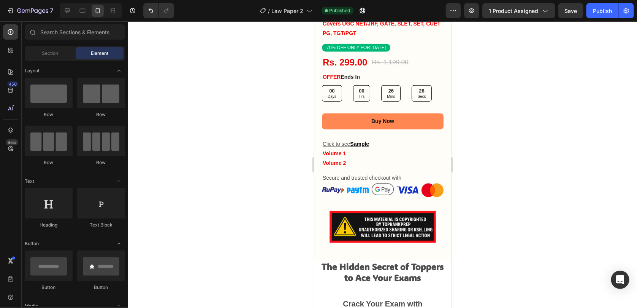
scroll to position [303, 0]
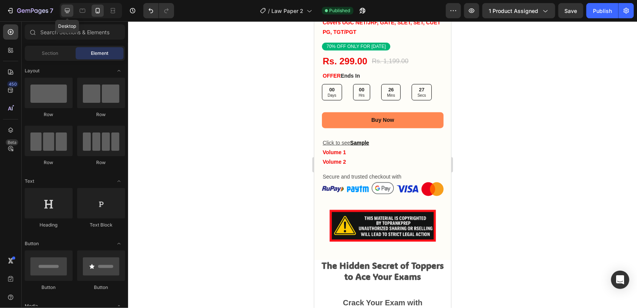
click at [67, 15] on div at bounding box center [67, 11] width 12 height 12
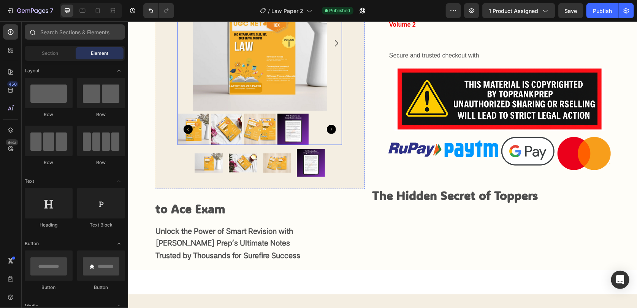
scroll to position [347, 0]
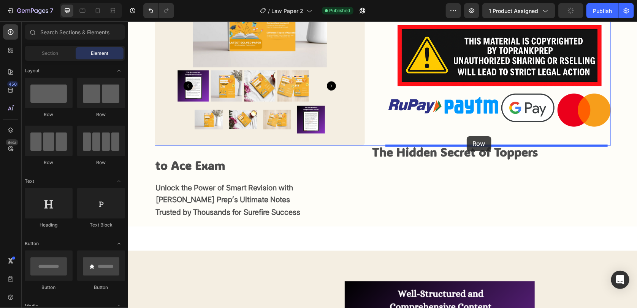
drag, startPoint x: 184, startPoint y: 121, endPoint x: 466, endPoint y: 136, distance: 283.2
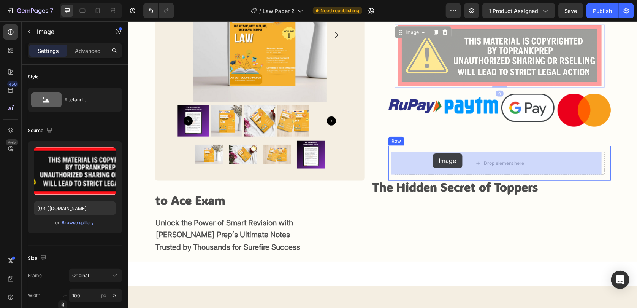
drag, startPoint x: 441, startPoint y: 119, endPoint x: 431, endPoint y: 154, distance: 35.9
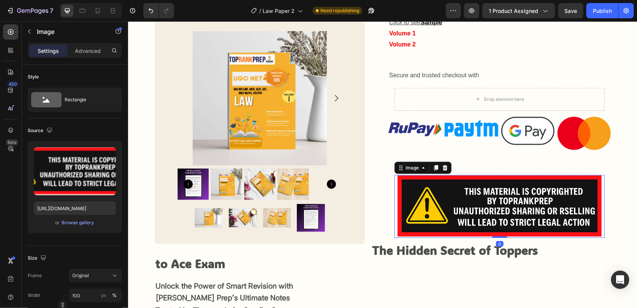
scroll to position [271, 0]
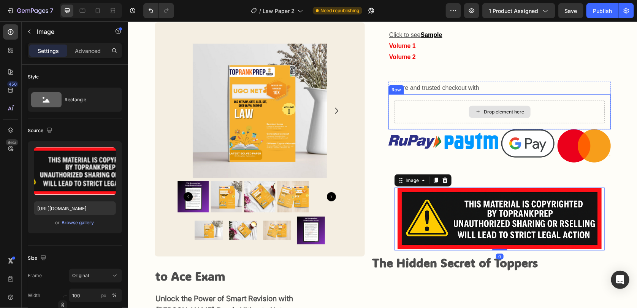
click at [442, 106] on div "Drop element here" at bounding box center [499, 111] width 210 height 23
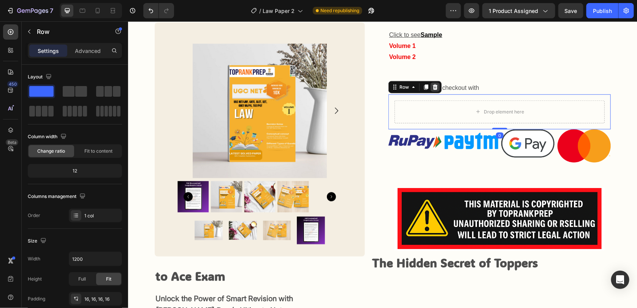
click at [433, 86] on icon at bounding box center [435, 86] width 5 height 5
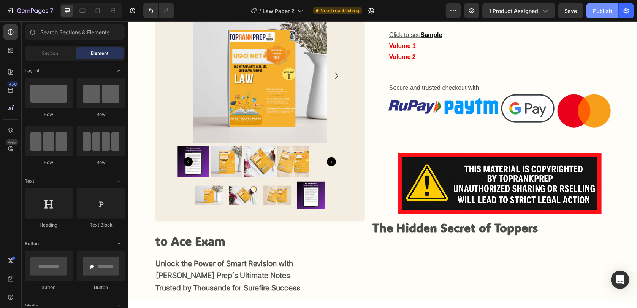
click at [606, 14] on div "Publish" at bounding box center [602, 11] width 19 height 8
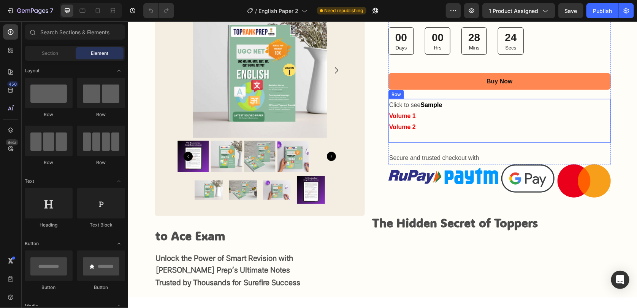
scroll to position [228, 0]
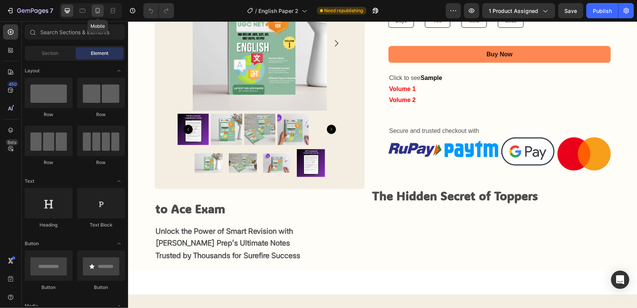
click at [94, 15] on div at bounding box center [98, 11] width 12 height 12
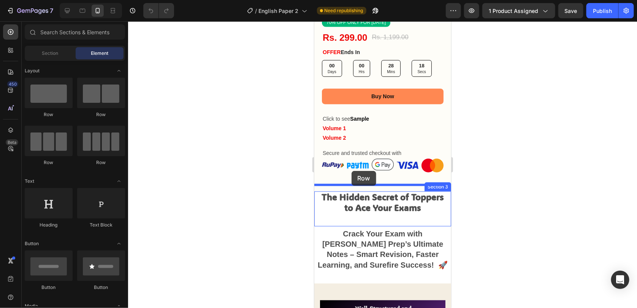
scroll to position [351, 0]
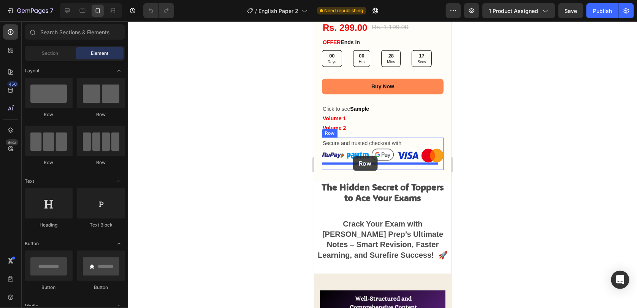
drag, startPoint x: 349, startPoint y: 117, endPoint x: 353, endPoint y: 155, distance: 38.2
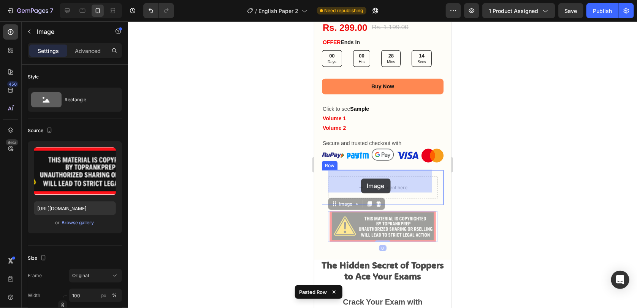
drag, startPoint x: 362, startPoint y: 220, endPoint x: 360, endPoint y: 177, distance: 43.7
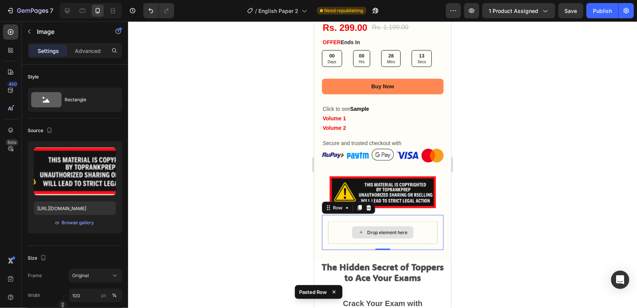
click at [337, 224] on div "Drop element here" at bounding box center [382, 231] width 109 height 23
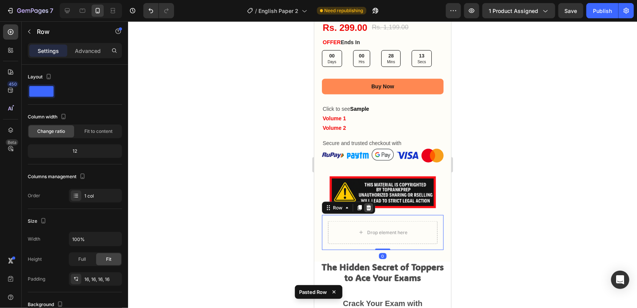
click at [366, 204] on icon at bounding box center [368, 207] width 6 height 6
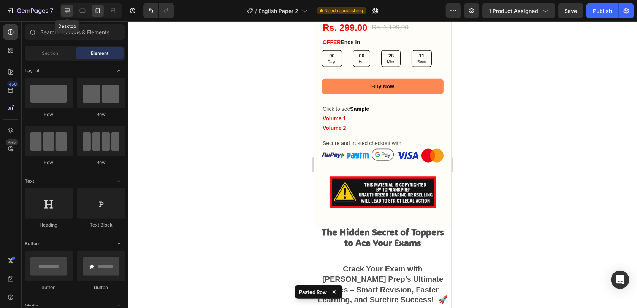
click at [70, 13] on icon at bounding box center [67, 11] width 8 height 8
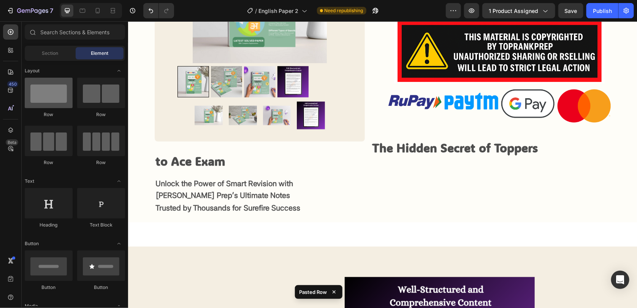
scroll to position [366, 0]
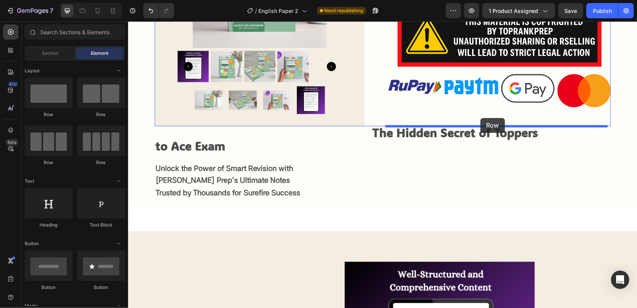
drag, startPoint x: 185, startPoint y: 121, endPoint x: 480, endPoint y: 117, distance: 295.4
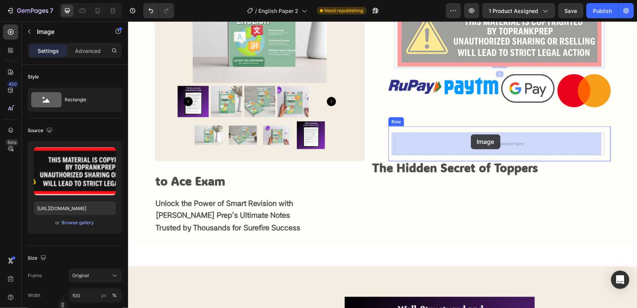
drag, startPoint x: 484, startPoint y: 57, endPoint x: 469, endPoint y: 136, distance: 79.9
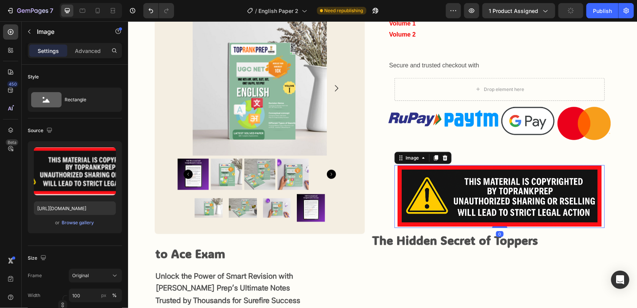
scroll to position [290, 0]
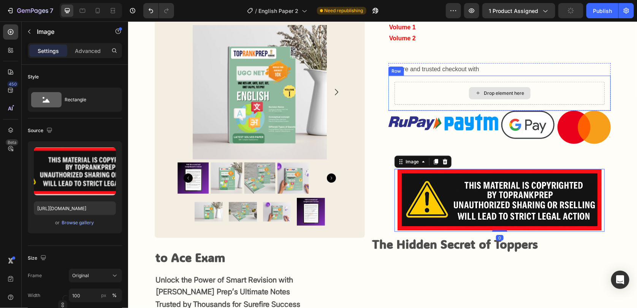
click at [446, 86] on div "Drop element here" at bounding box center [499, 92] width 210 height 23
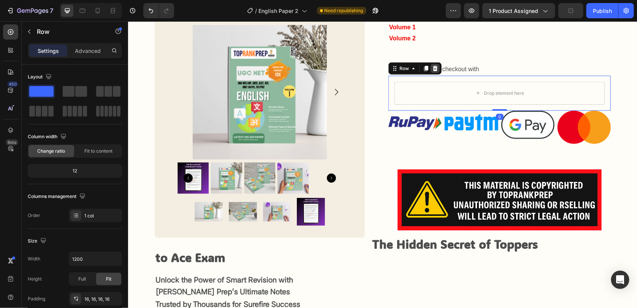
click at [430, 63] on div at bounding box center [434, 67] width 9 height 9
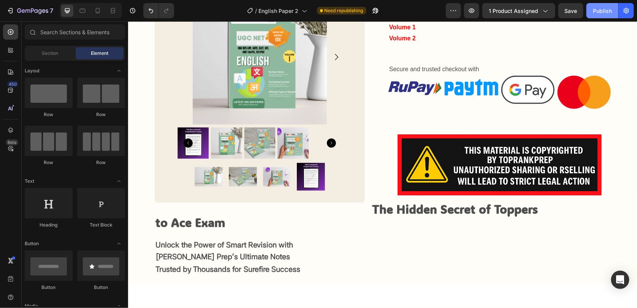
click at [597, 14] on button "Publish" at bounding box center [603, 10] width 32 height 15
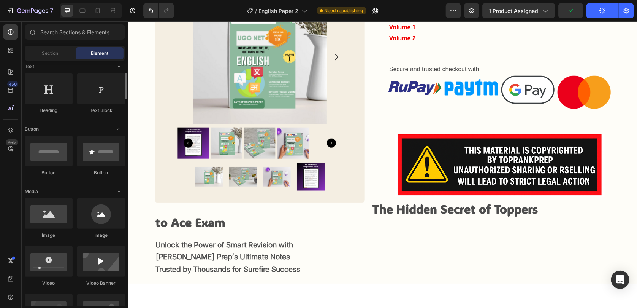
click at [505, 173] on img at bounding box center [499, 164] width 210 height 63
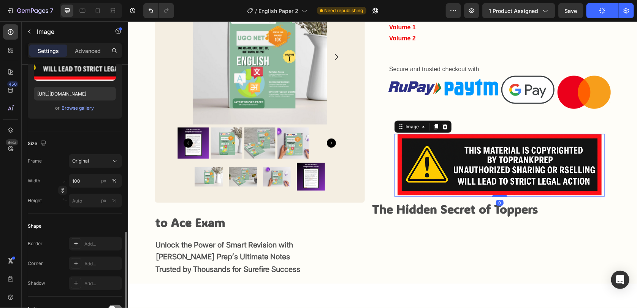
scroll to position [267, 0]
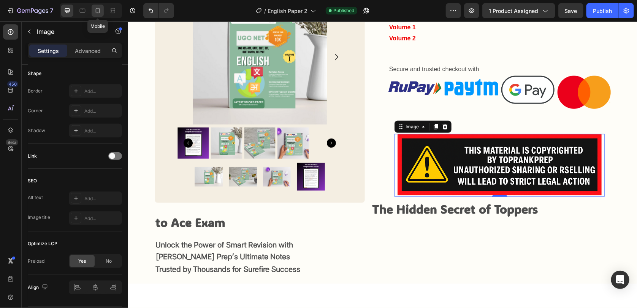
click at [94, 10] on icon at bounding box center [98, 11] width 8 height 8
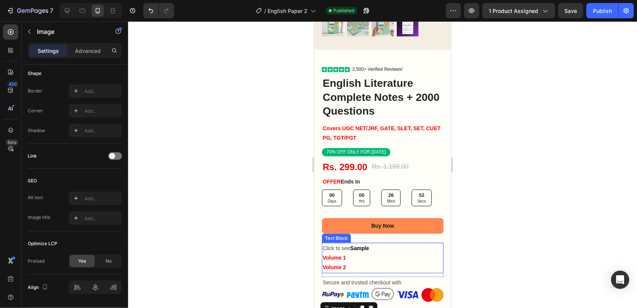
scroll to position [206, 0]
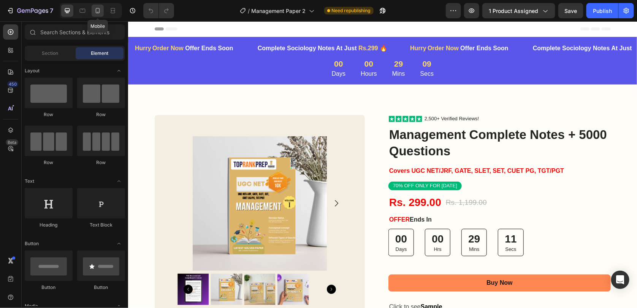
click at [101, 14] on icon at bounding box center [98, 11] width 8 height 8
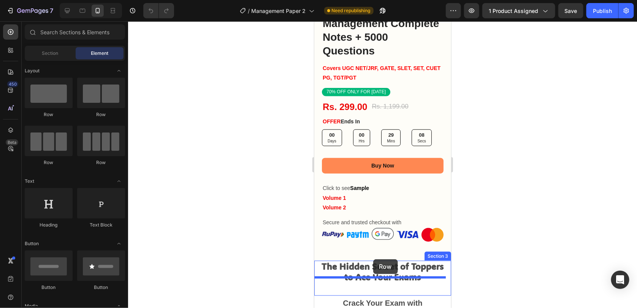
scroll to position [292, 0]
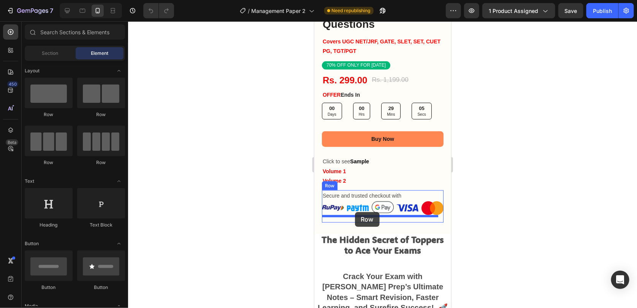
drag, startPoint x: 367, startPoint y: 122, endPoint x: 355, endPoint y: 211, distance: 89.8
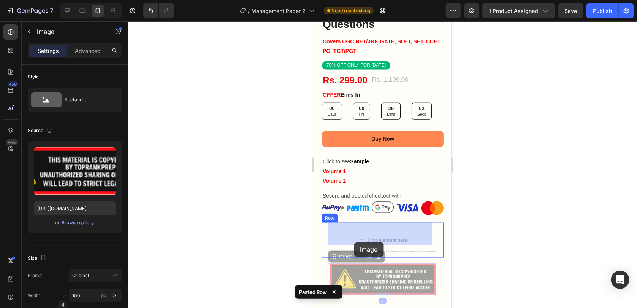
drag, startPoint x: 354, startPoint y: 263, endPoint x: 353, endPoint y: 233, distance: 30.4
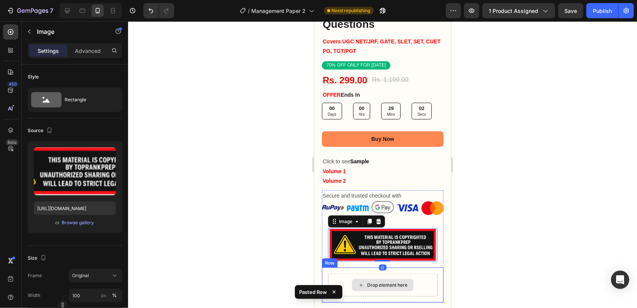
click at [345, 273] on div "Drop element here" at bounding box center [382, 284] width 109 height 23
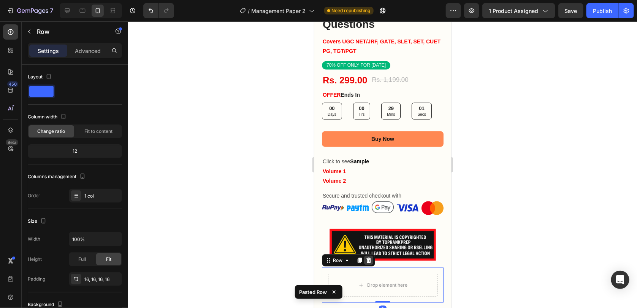
click at [369, 257] on icon at bounding box center [368, 260] width 6 height 6
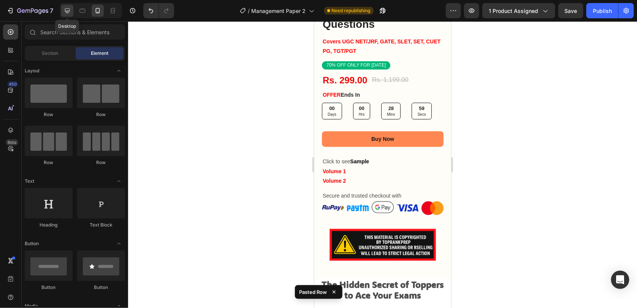
drag, startPoint x: 68, startPoint y: 12, endPoint x: 22, endPoint y: 88, distance: 88.3
click at [68, 12] on icon at bounding box center [67, 10] width 5 height 5
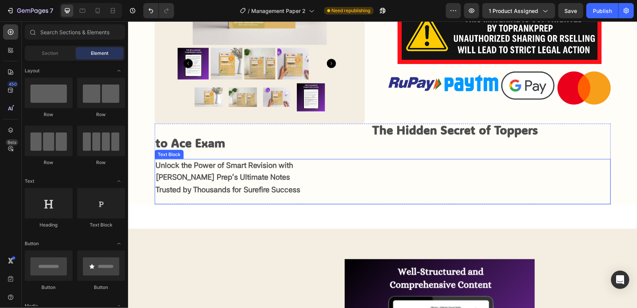
scroll to position [312, 0]
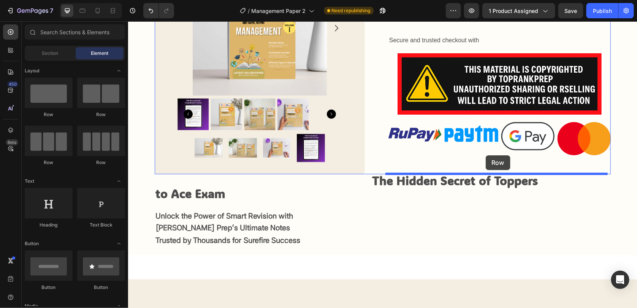
drag, startPoint x: 175, startPoint y: 128, endPoint x: 485, endPoint y: 155, distance: 311.7
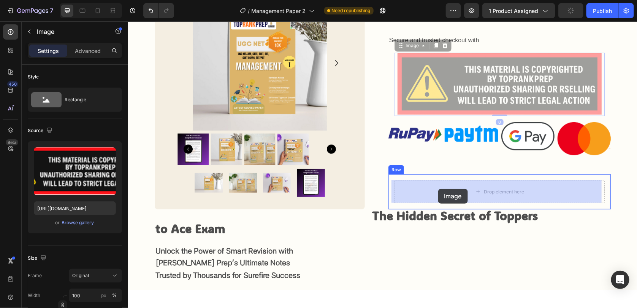
drag, startPoint x: 450, startPoint y: 88, endPoint x: 438, endPoint y: 188, distance: 100.4
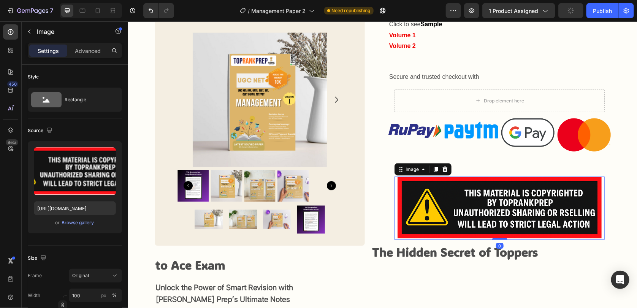
scroll to position [274, 0]
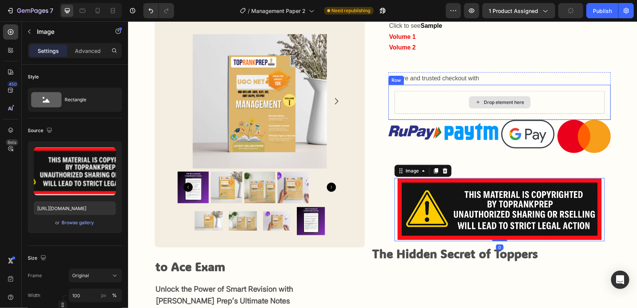
click at [435, 109] on div "Drop element here" at bounding box center [499, 101] width 210 height 23
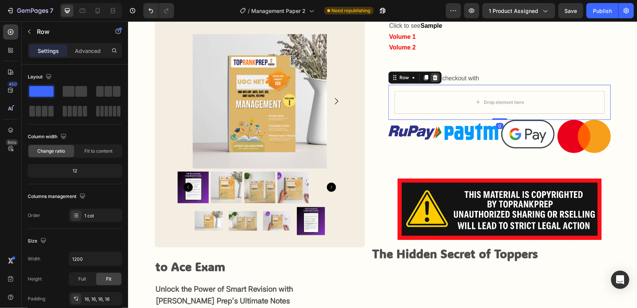
click at [431, 80] on div at bounding box center [434, 77] width 9 height 9
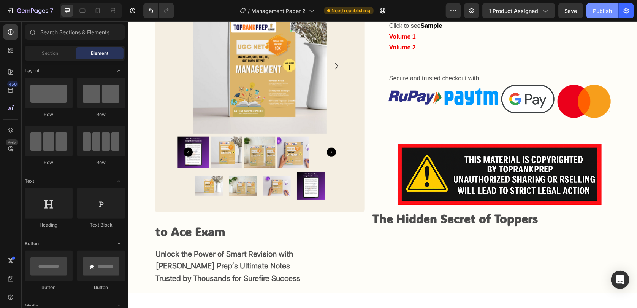
click at [596, 11] on div "Publish" at bounding box center [602, 11] width 19 height 8
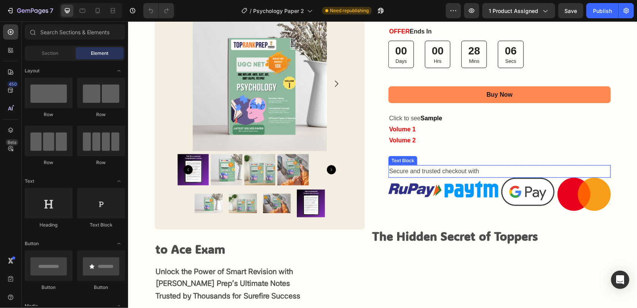
scroll to position [190, 0]
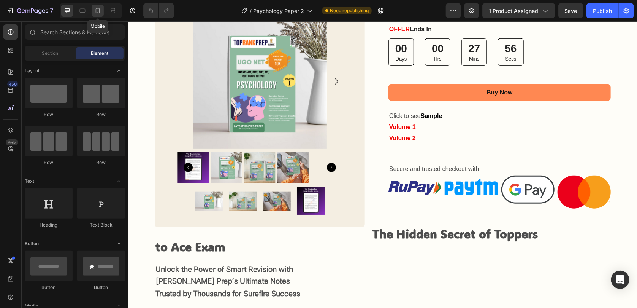
click at [102, 11] on div at bounding box center [98, 11] width 12 height 12
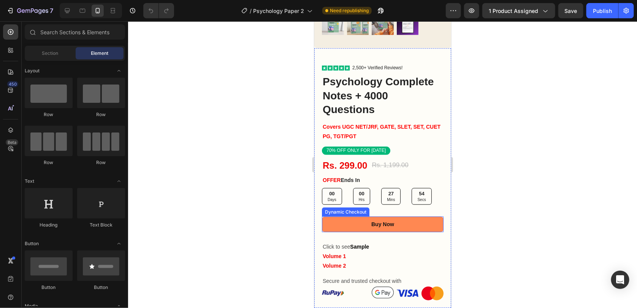
scroll to position [266, 0]
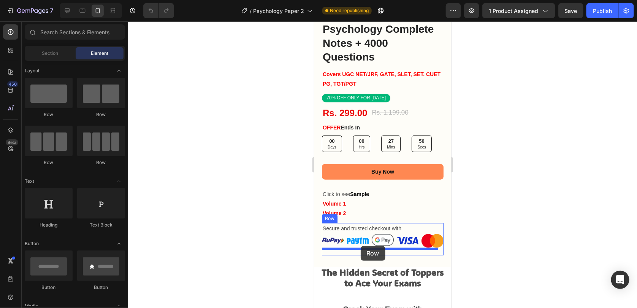
drag, startPoint x: 370, startPoint y: 129, endPoint x: 360, endPoint y: 245, distance: 116.3
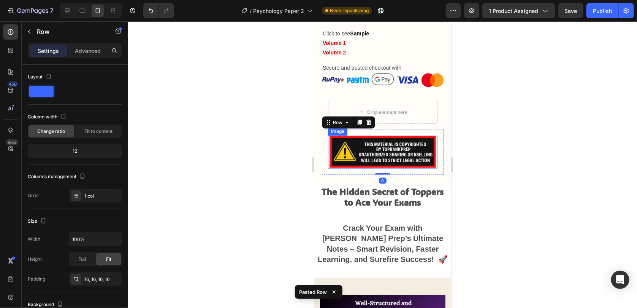
scroll to position [425, 0]
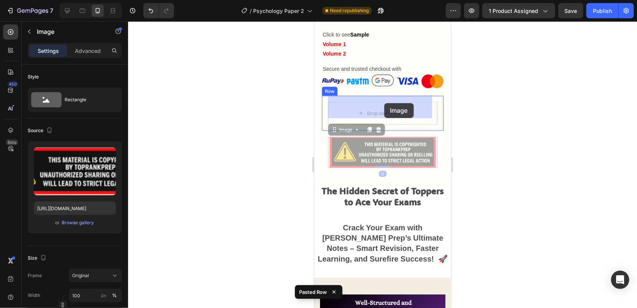
drag, startPoint x: 388, startPoint y: 149, endPoint x: 384, endPoint y: 103, distance: 46.2
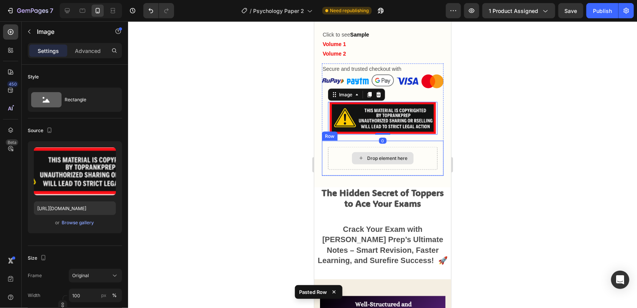
click at [358, 154] on icon at bounding box center [361, 157] width 6 height 6
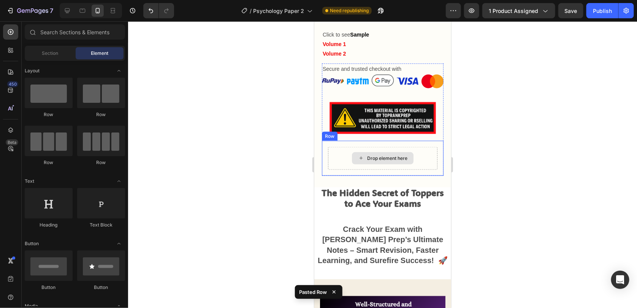
click at [338, 146] on div "Drop element here" at bounding box center [382, 157] width 109 height 23
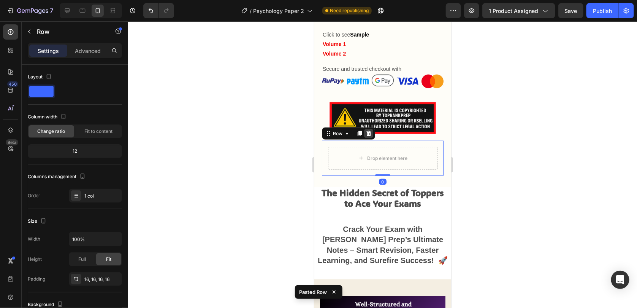
click at [368, 130] on icon at bounding box center [368, 132] width 5 height 5
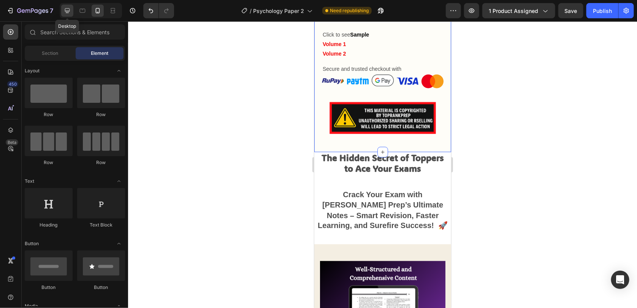
click at [66, 13] on icon at bounding box center [67, 11] width 8 height 8
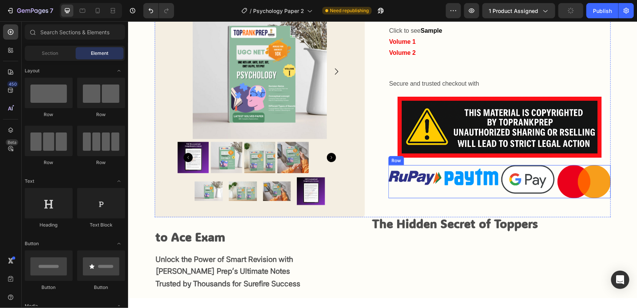
scroll to position [276, 0]
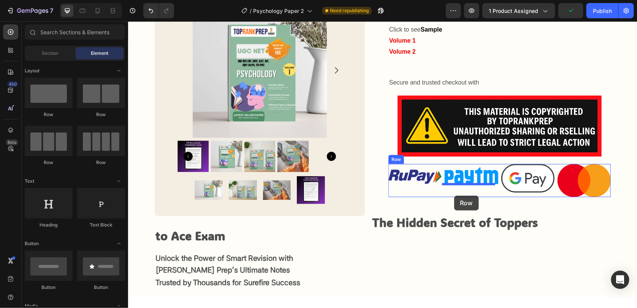
drag, startPoint x: 177, startPoint y: 125, endPoint x: 454, endPoint y: 195, distance: 285.4
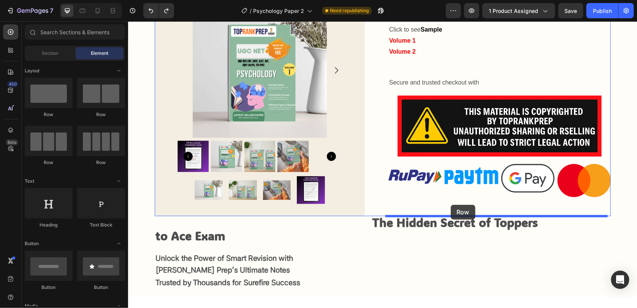
drag, startPoint x: 170, startPoint y: 117, endPoint x: 450, endPoint y: 204, distance: 293.3
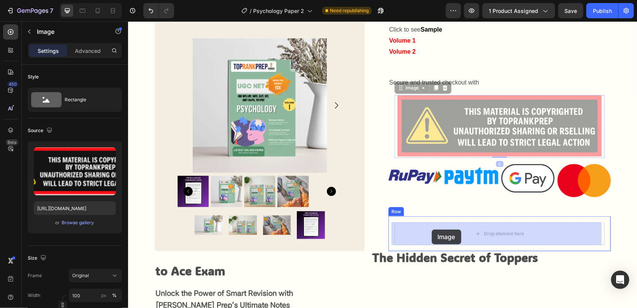
drag, startPoint x: 459, startPoint y: 131, endPoint x: 432, endPoint y: 228, distance: 101.4
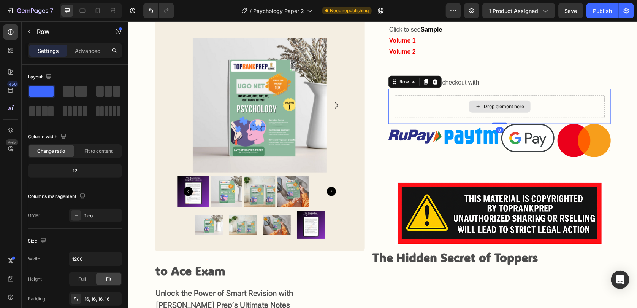
click at [425, 108] on div "Drop element here" at bounding box center [499, 106] width 210 height 23
click at [434, 82] on icon at bounding box center [435, 81] width 6 height 6
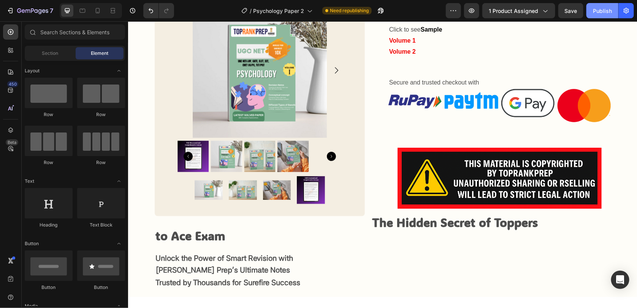
drag, startPoint x: 607, startPoint y: 11, endPoint x: 347, endPoint y: 3, distance: 259.8
click at [607, 11] on div "Publish" at bounding box center [602, 11] width 19 height 8
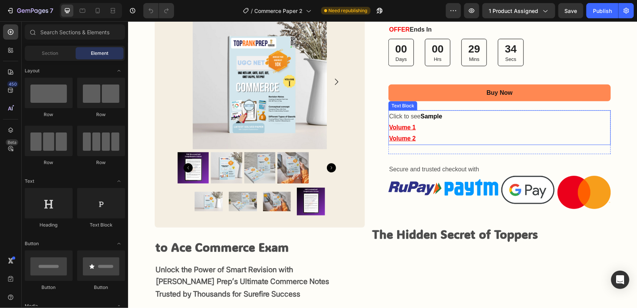
scroll to position [190, 0]
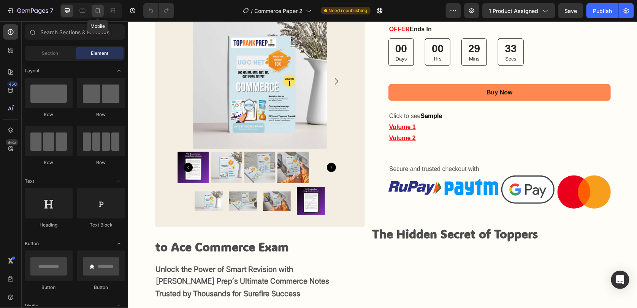
click at [92, 9] on div at bounding box center [98, 11] width 12 height 12
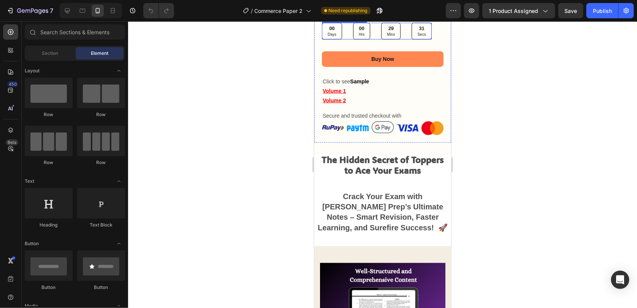
scroll to position [380, 0]
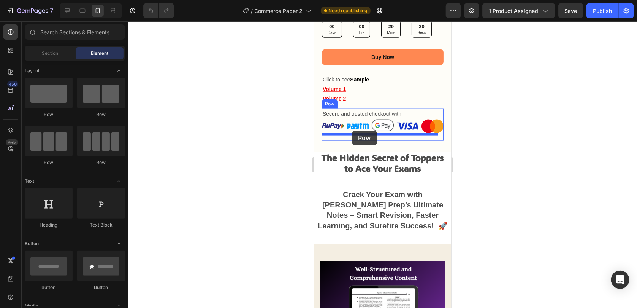
drag, startPoint x: 365, startPoint y: 122, endPoint x: 352, endPoint y: 130, distance: 15.2
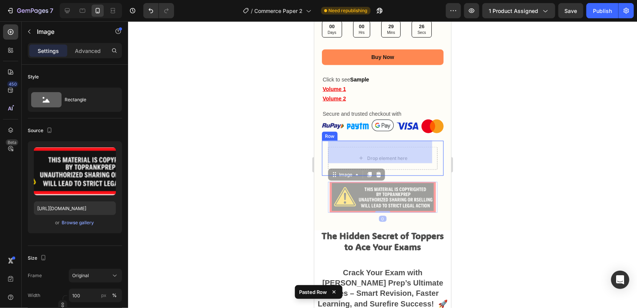
drag, startPoint x: 370, startPoint y: 160, endPoint x: 370, endPoint y: 154, distance: 6.1
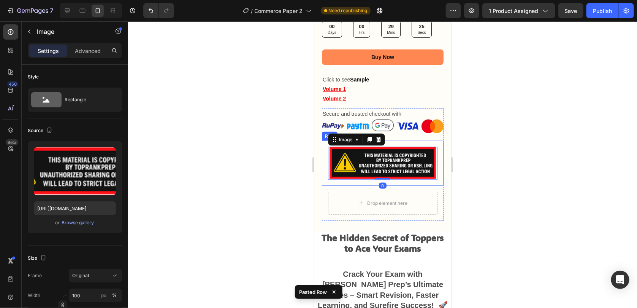
click at [348, 195] on div "Drop element here" at bounding box center [382, 202] width 109 height 23
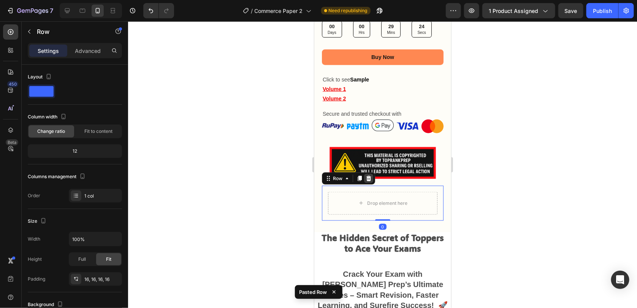
click at [368, 175] on icon at bounding box center [368, 177] width 5 height 5
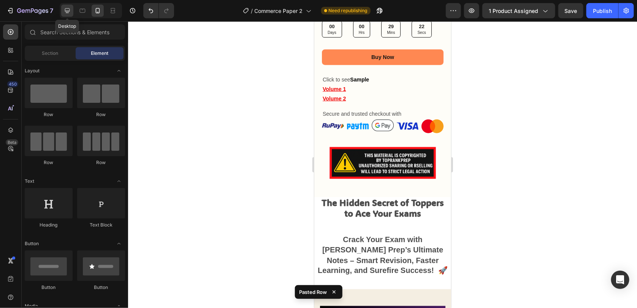
click at [62, 11] on div at bounding box center [67, 11] width 12 height 12
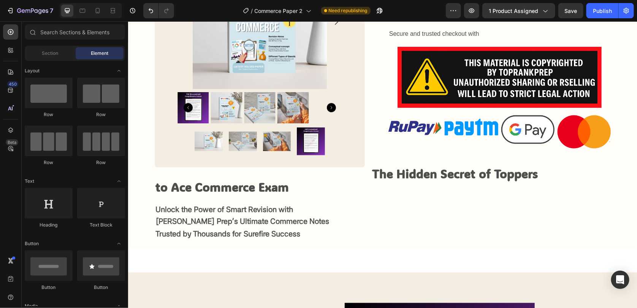
scroll to position [319, 0]
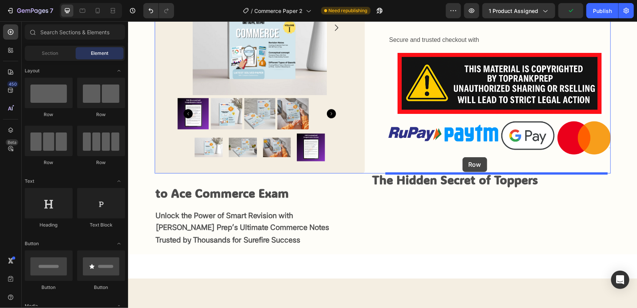
drag, startPoint x: 193, startPoint y: 121, endPoint x: 462, endPoint y: 157, distance: 271.9
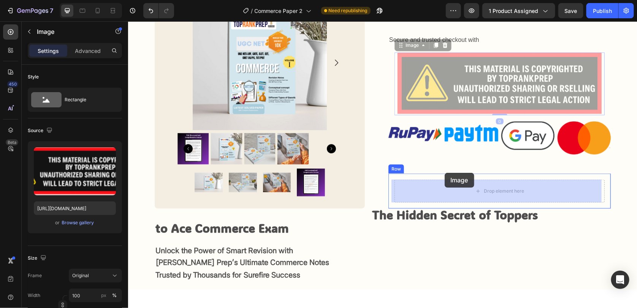
drag, startPoint x: 466, startPoint y: 80, endPoint x: 440, endPoint y: 179, distance: 102.6
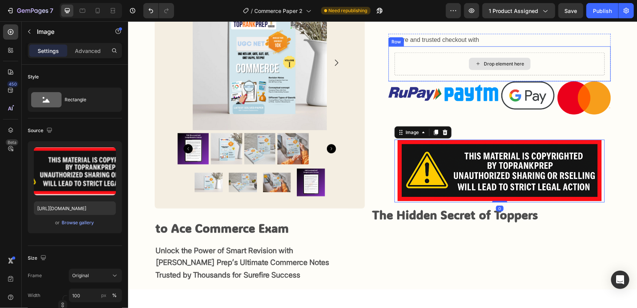
click at [417, 70] on div "Drop element here" at bounding box center [499, 63] width 210 height 23
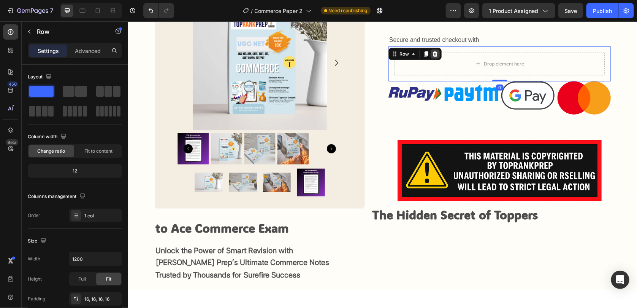
click at [434, 55] on icon at bounding box center [435, 54] width 6 height 6
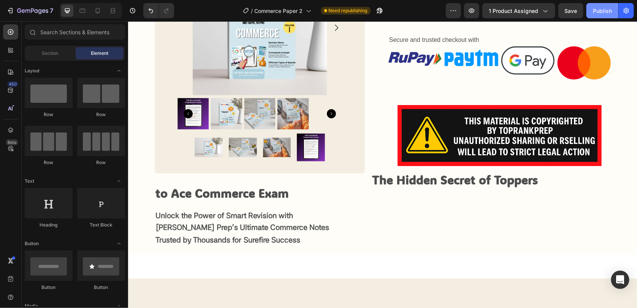
click at [592, 14] on button "Publish" at bounding box center [603, 10] width 32 height 15
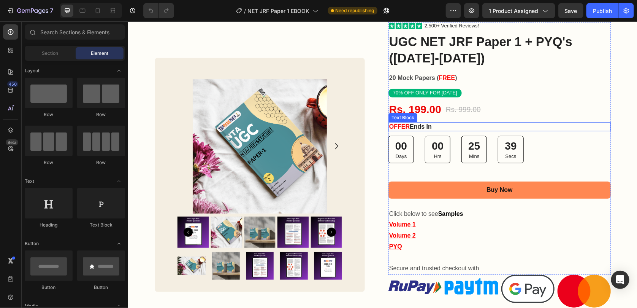
scroll to position [114, 0]
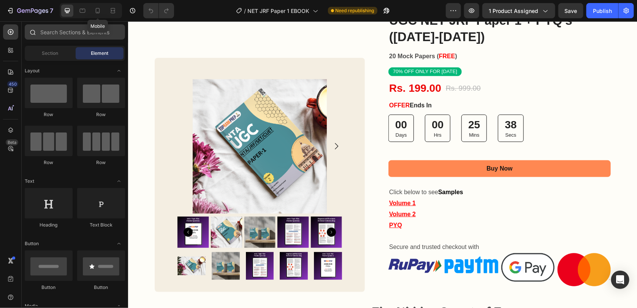
drag, startPoint x: 95, startPoint y: 14, endPoint x: 81, endPoint y: 34, distance: 25.0
click at [95, 14] on icon at bounding box center [98, 11] width 8 height 8
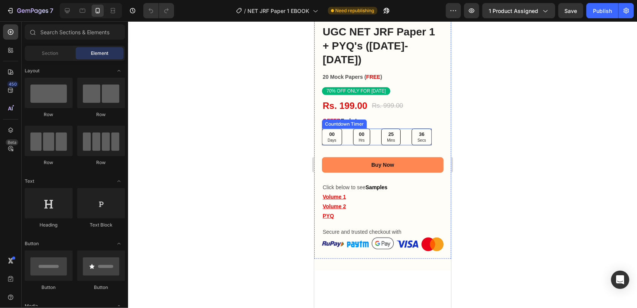
scroll to position [266, 0]
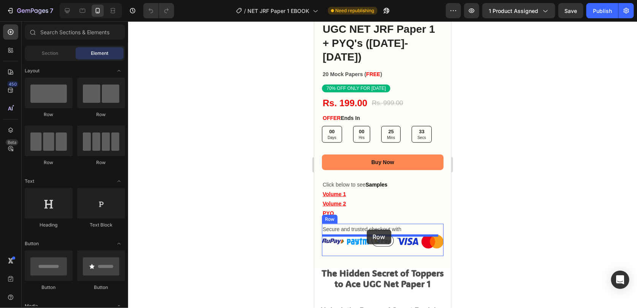
drag, startPoint x: 364, startPoint y: 120, endPoint x: 366, endPoint y: 229, distance: 109.1
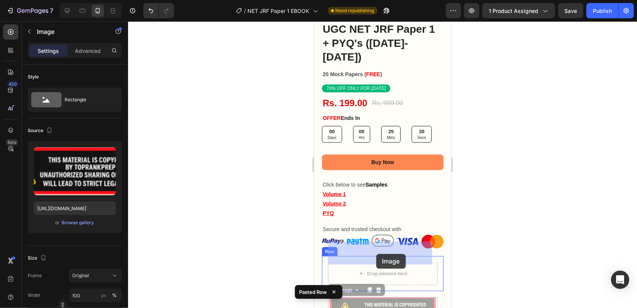
drag, startPoint x: 379, startPoint y: 287, endPoint x: 376, endPoint y: 253, distance: 33.6
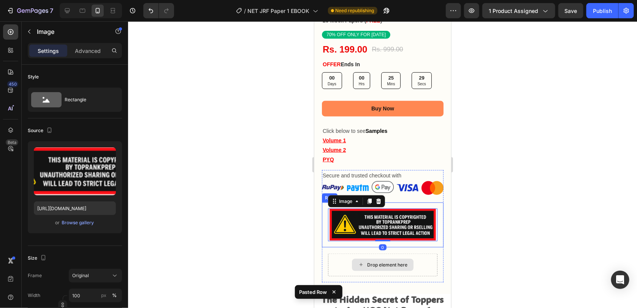
scroll to position [342, 0]
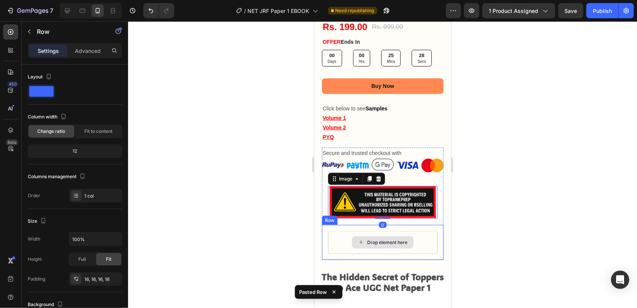
click at [341, 230] on div "Drop element here" at bounding box center [382, 241] width 109 height 23
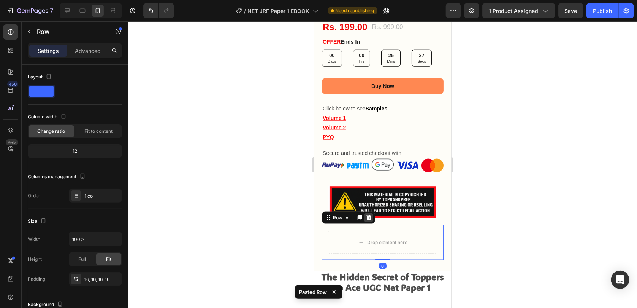
click at [370, 214] on icon at bounding box center [368, 217] width 6 height 6
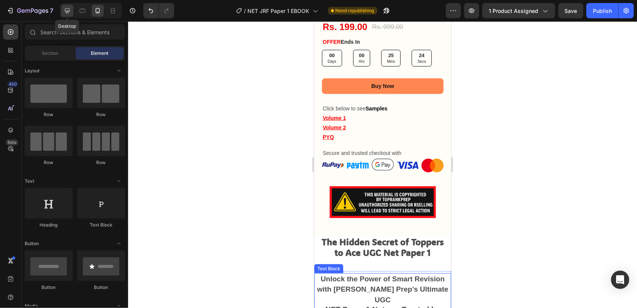
click at [70, 13] on icon at bounding box center [67, 11] width 8 height 8
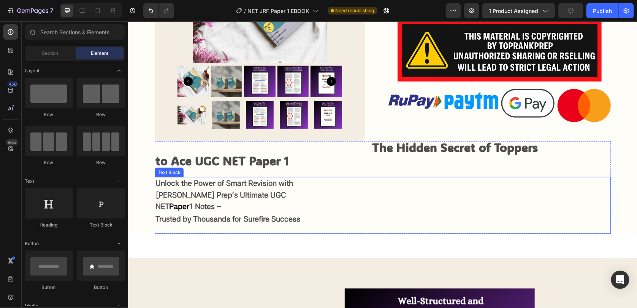
scroll to position [295, 0]
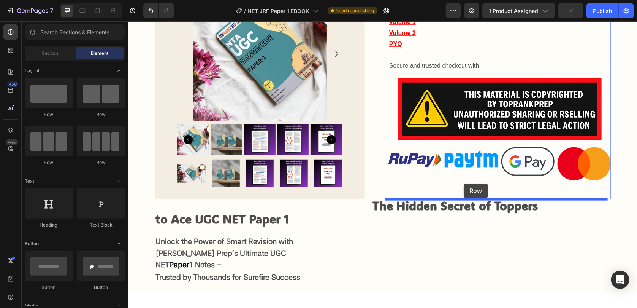
drag, startPoint x: 220, startPoint y: 133, endPoint x: 463, endPoint y: 183, distance: 248.3
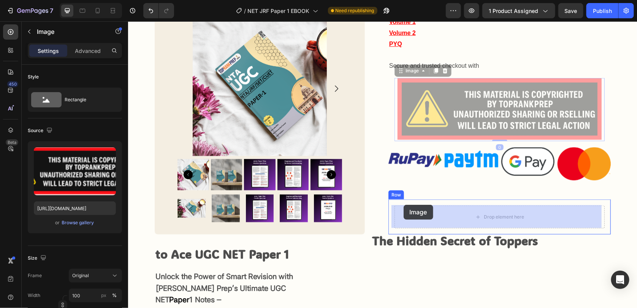
drag, startPoint x: 412, startPoint y: 110, endPoint x: 403, endPoint y: 205, distance: 95.4
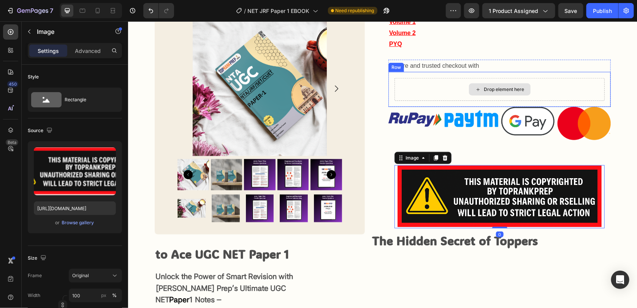
click at [404, 92] on div "Drop element here" at bounding box center [499, 89] width 210 height 23
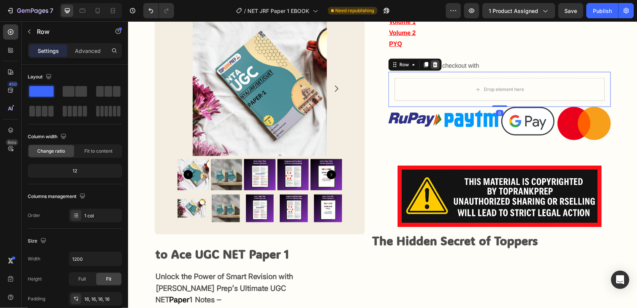
click at [433, 66] on icon at bounding box center [435, 64] width 5 height 5
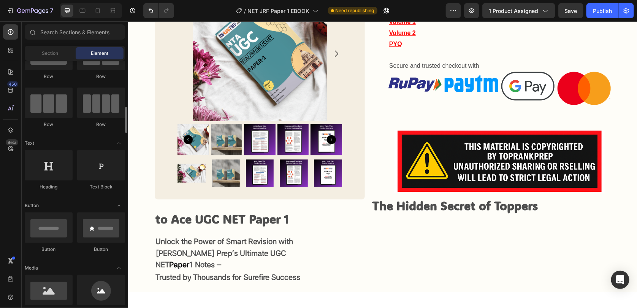
scroll to position [152, 0]
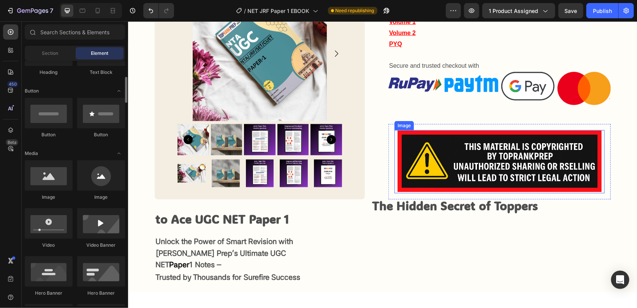
click at [469, 162] on img at bounding box center [499, 161] width 210 height 63
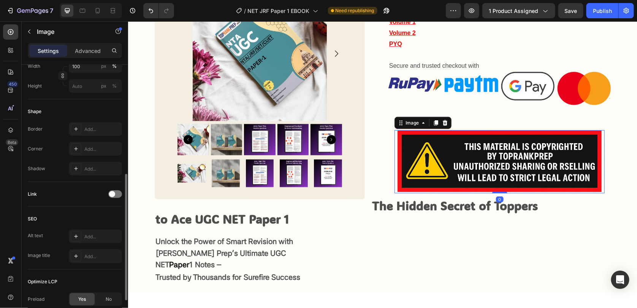
scroll to position [289, 0]
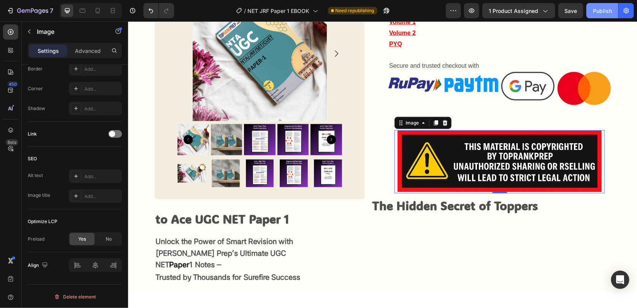
click at [590, 11] on button "Publish" at bounding box center [603, 10] width 32 height 15
